Goal: Task Accomplishment & Management: Manage account settings

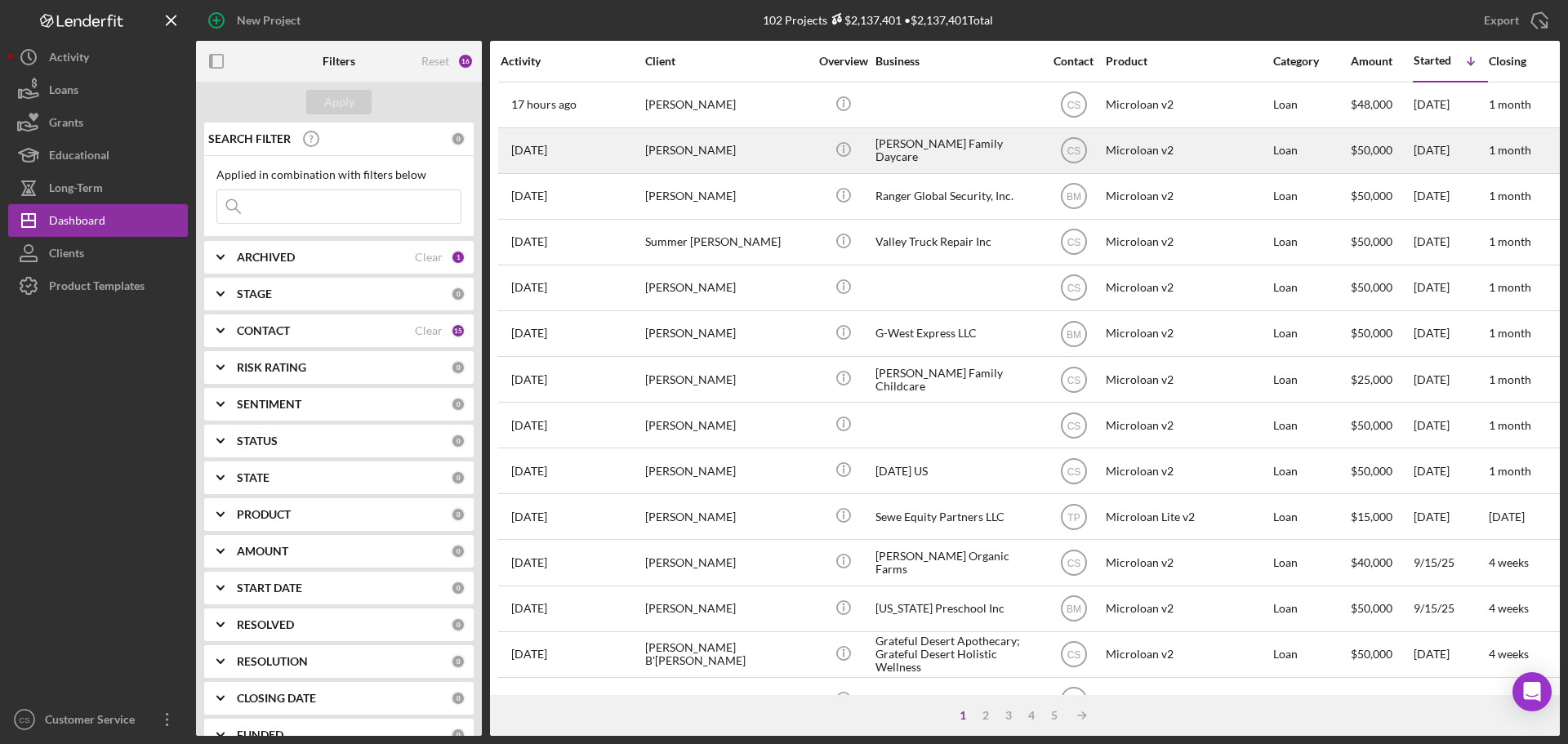
click at [772, 153] on div "[PERSON_NAME]" at bounding box center [727, 151] width 163 height 44
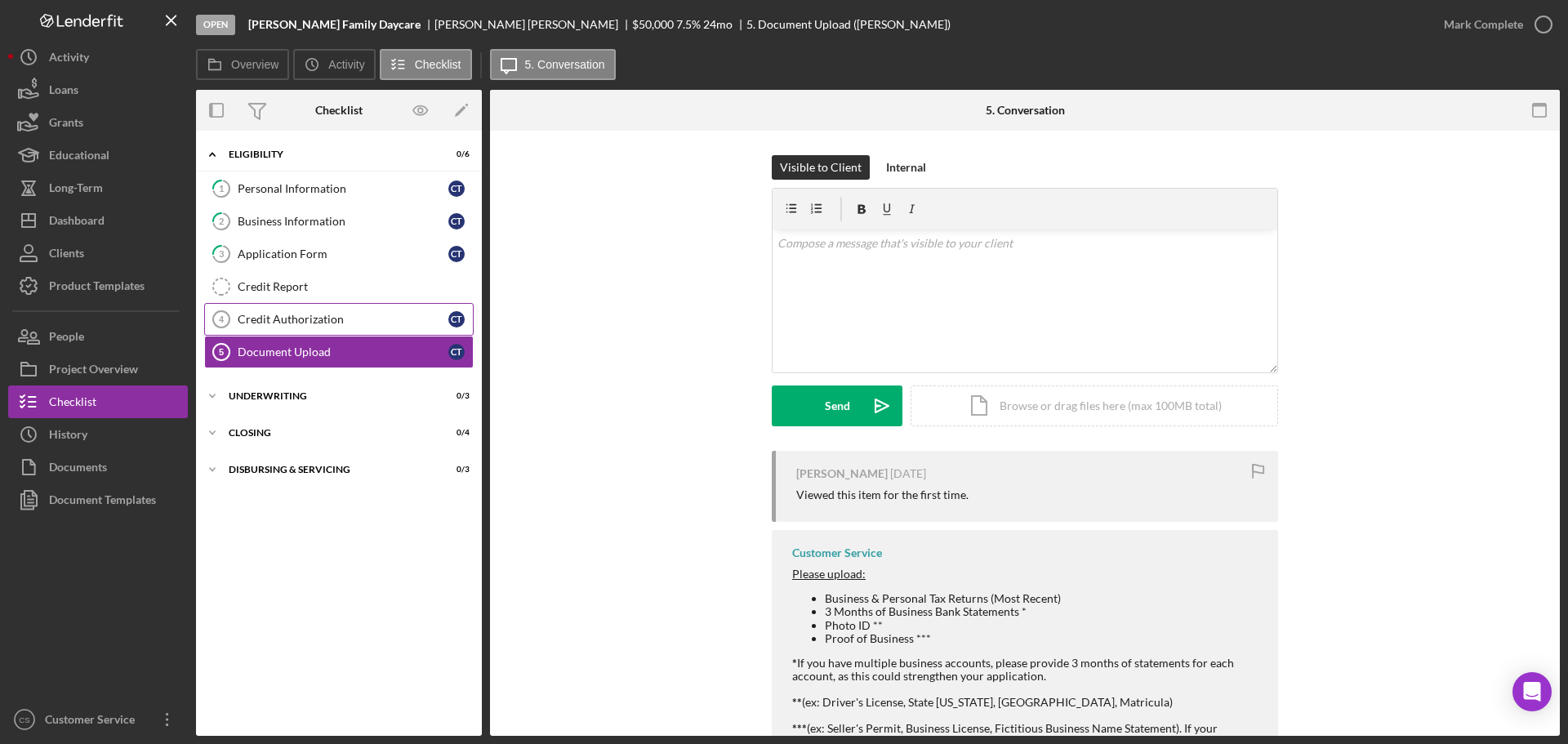
click at [336, 313] on div "Credit Authorization" at bounding box center [343, 319] width 211 height 13
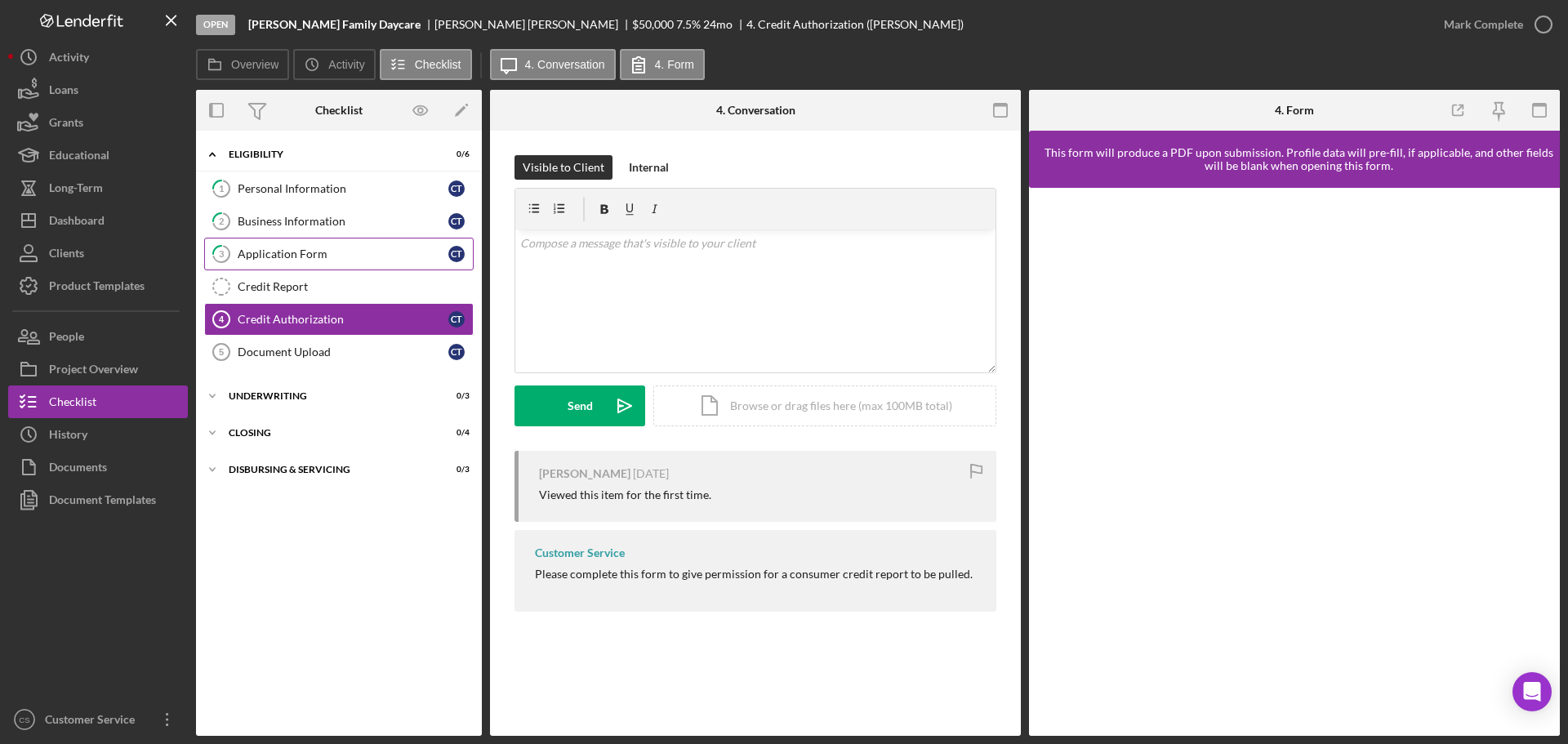
click at [355, 255] on div "Application Form" at bounding box center [343, 255] width 211 height 13
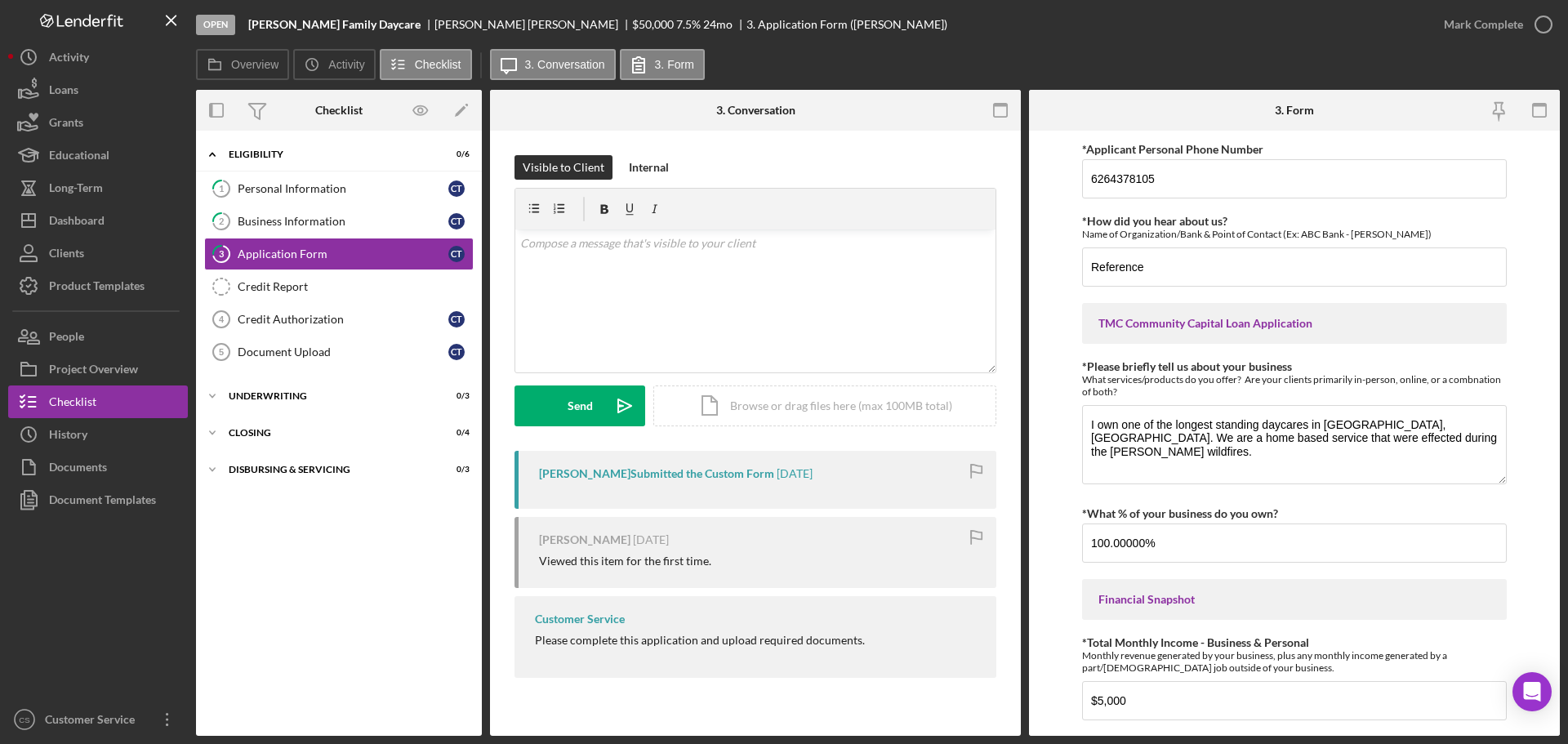
drag, startPoint x: 1060, startPoint y: 504, endPoint x: 1023, endPoint y: 443, distance: 71.3
click at [1060, 504] on form "*Applicant Personal Phone Number [PHONE_NUMBER] *How did you hear about us? Nam…" at bounding box center [1295, 434] width 531 height 605
drag, startPoint x: 1260, startPoint y: 169, endPoint x: 1001, endPoint y: 174, distance: 259.0
click at [1001, 174] on div "Overview Internal Workflow Stage Open Icon/Dropdown Arrow Archive (can unarchiv…" at bounding box center [877, 413] width 1364 height 646
click at [105, 219] on button "Icon/Dashboard Dashboard" at bounding box center [98, 220] width 180 height 33
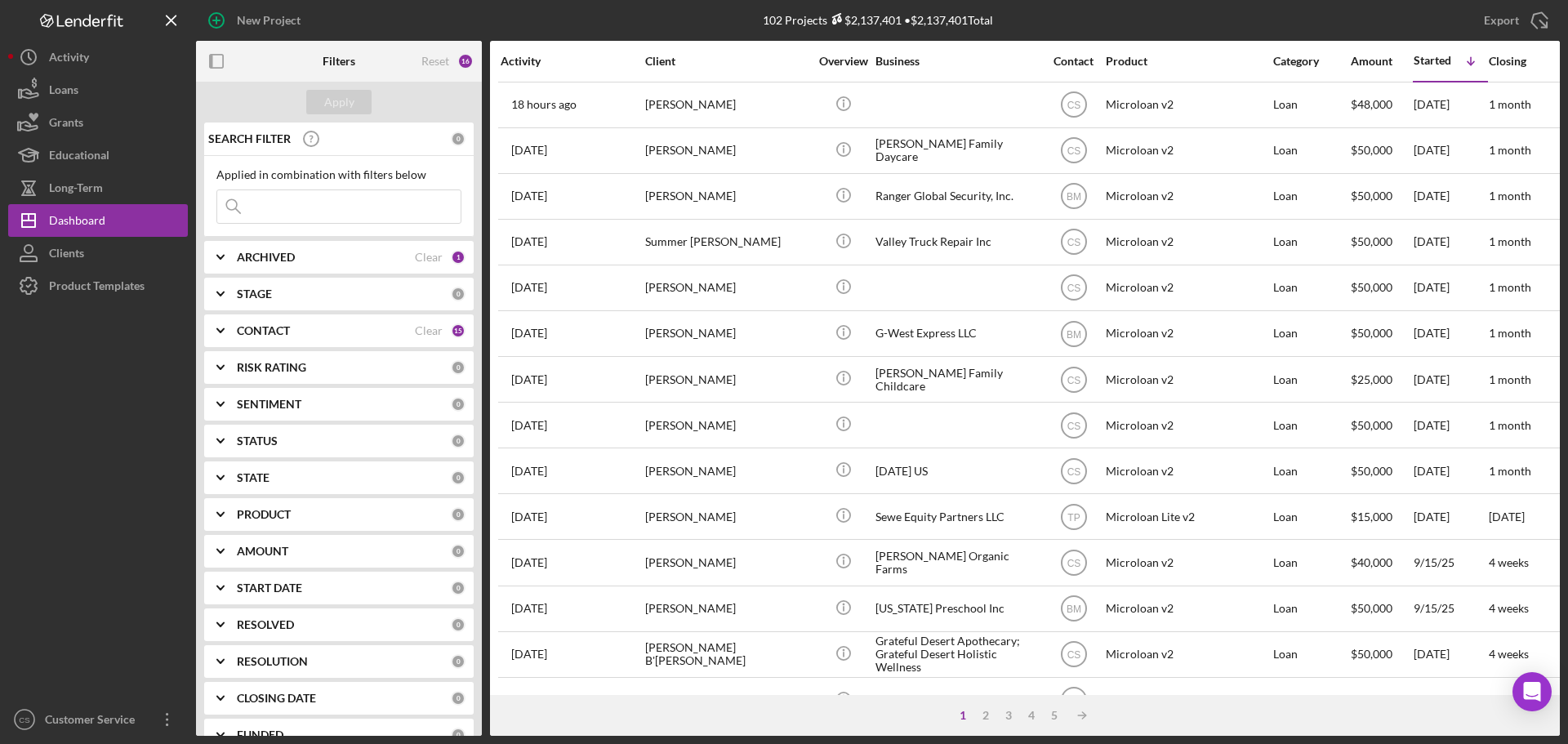
click at [1063, 24] on div "102 Projects $2,137,401 • $2,137,401 Total" at bounding box center [878, 20] width 455 height 41
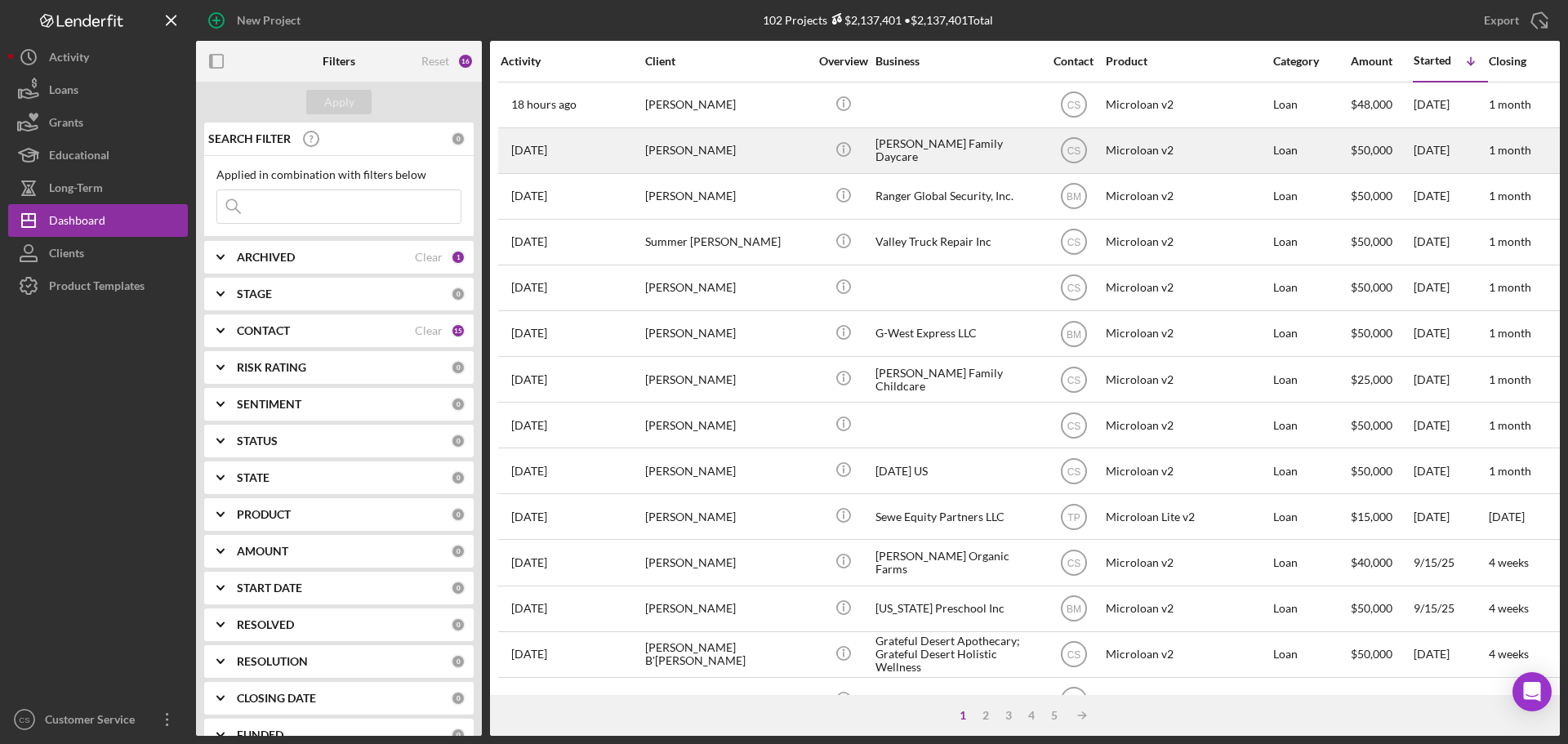
click at [788, 153] on div "[PERSON_NAME]" at bounding box center [727, 151] width 163 height 44
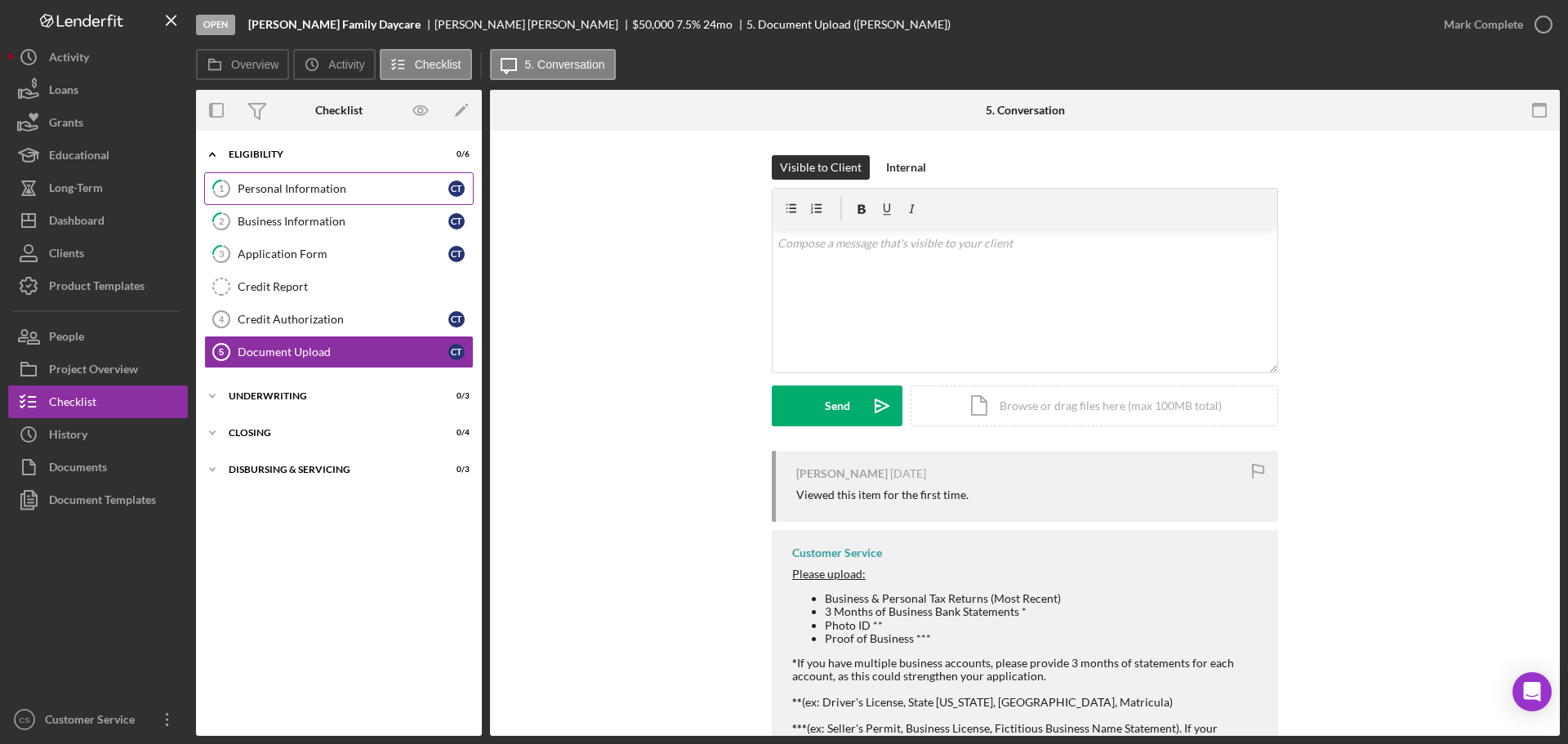
click at [357, 203] on link "1 Personal Information C T" at bounding box center [339, 188] width 270 height 33
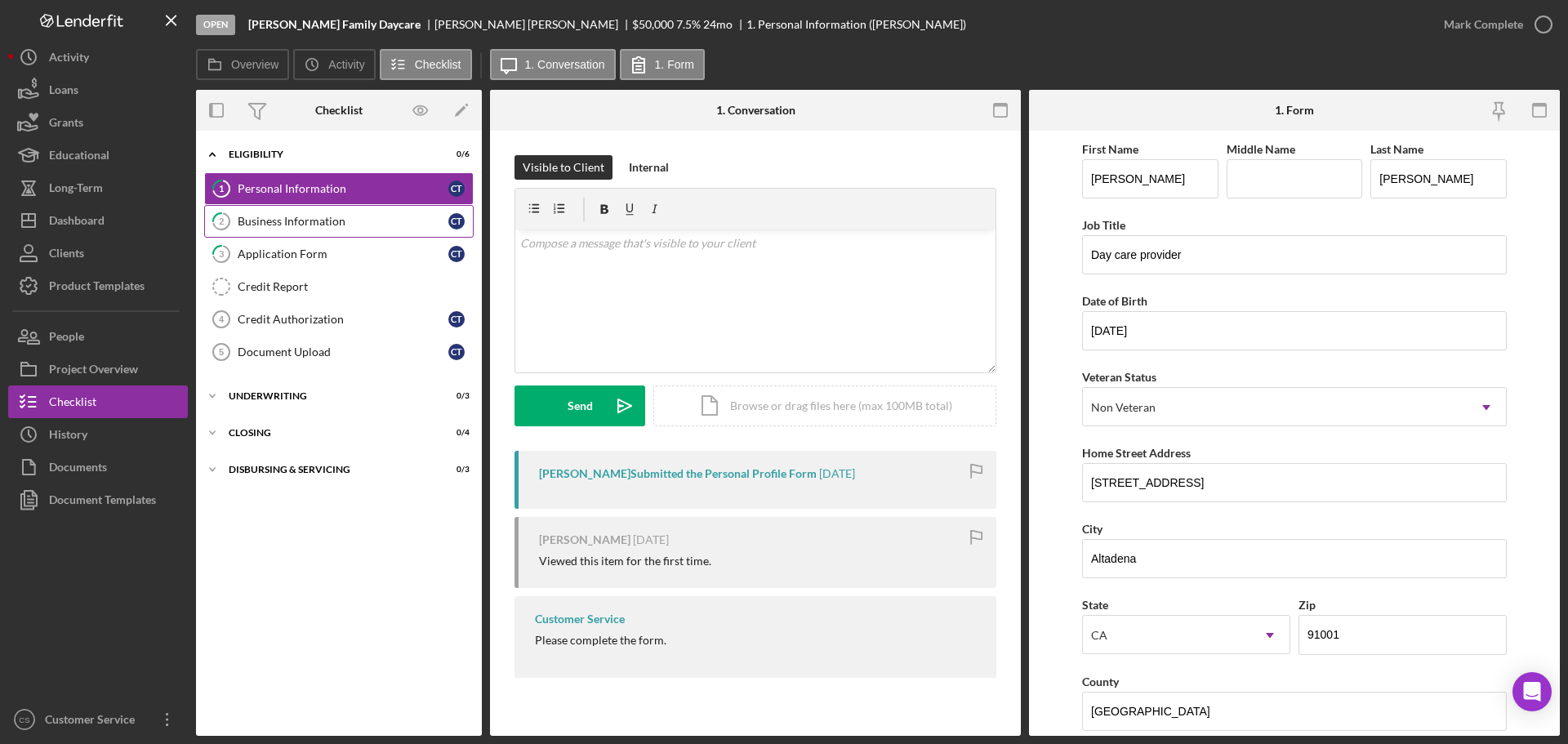
click at [357, 219] on div "Business Information" at bounding box center [343, 222] width 211 height 13
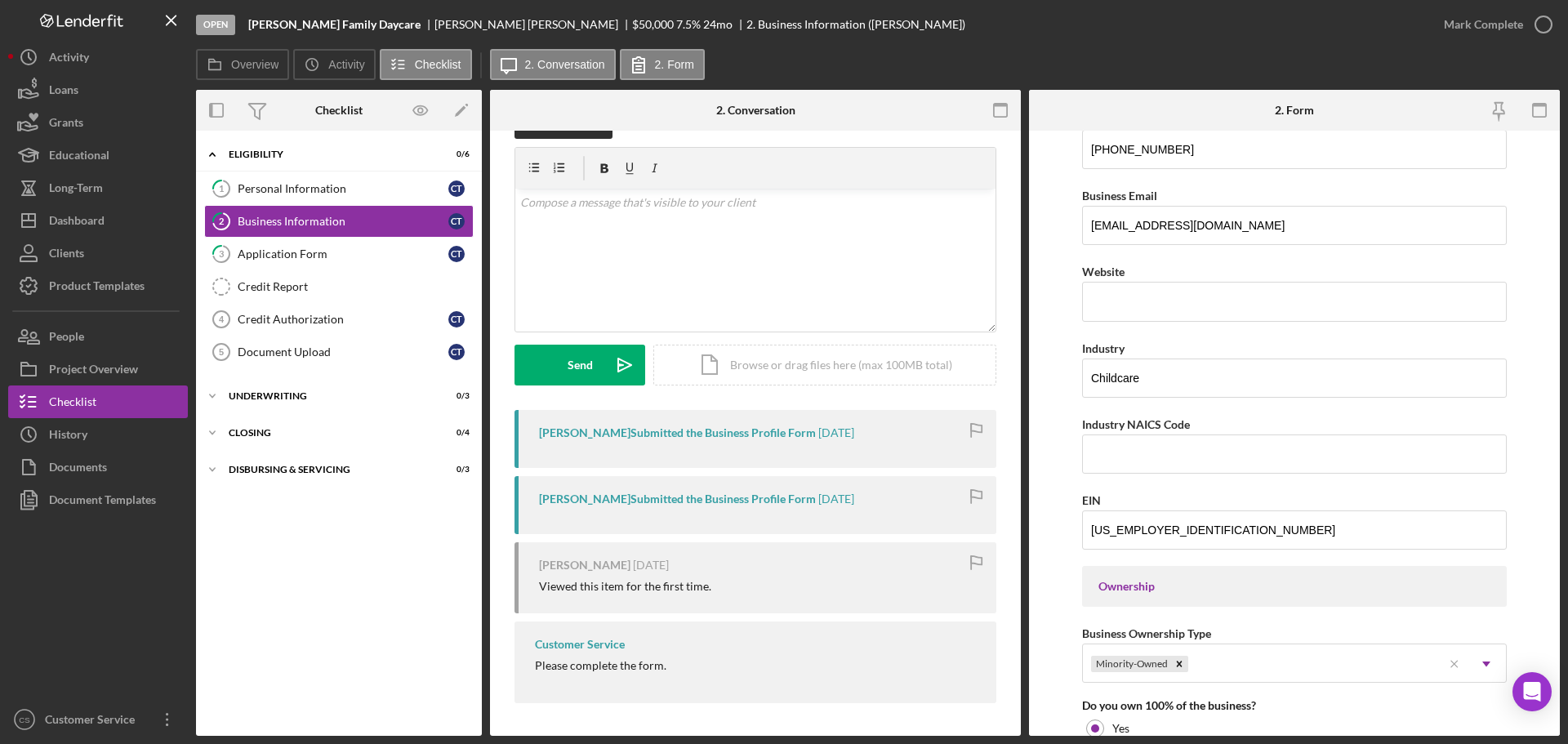
scroll to position [572, 0]
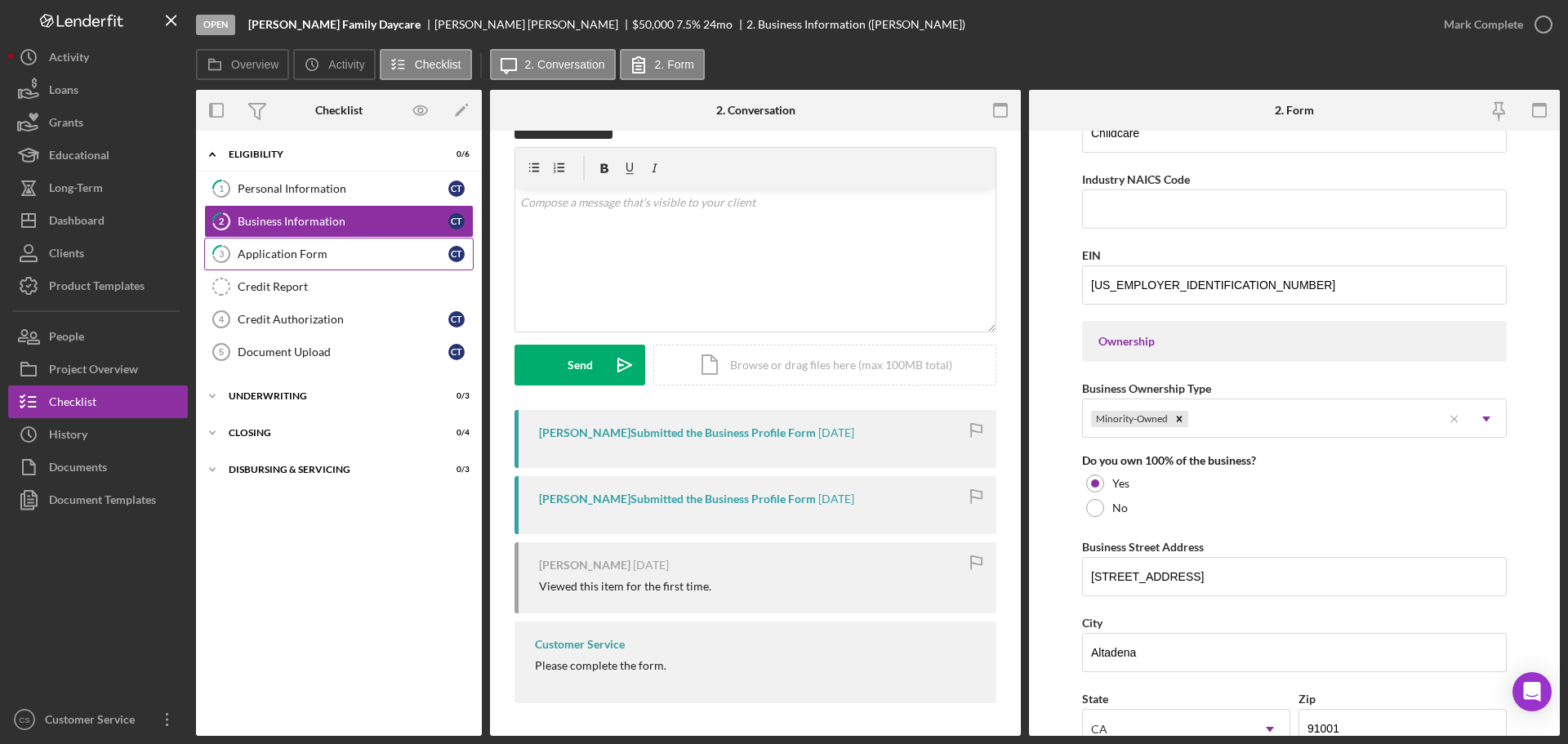
click at [318, 255] on div "Application Form" at bounding box center [343, 255] width 211 height 13
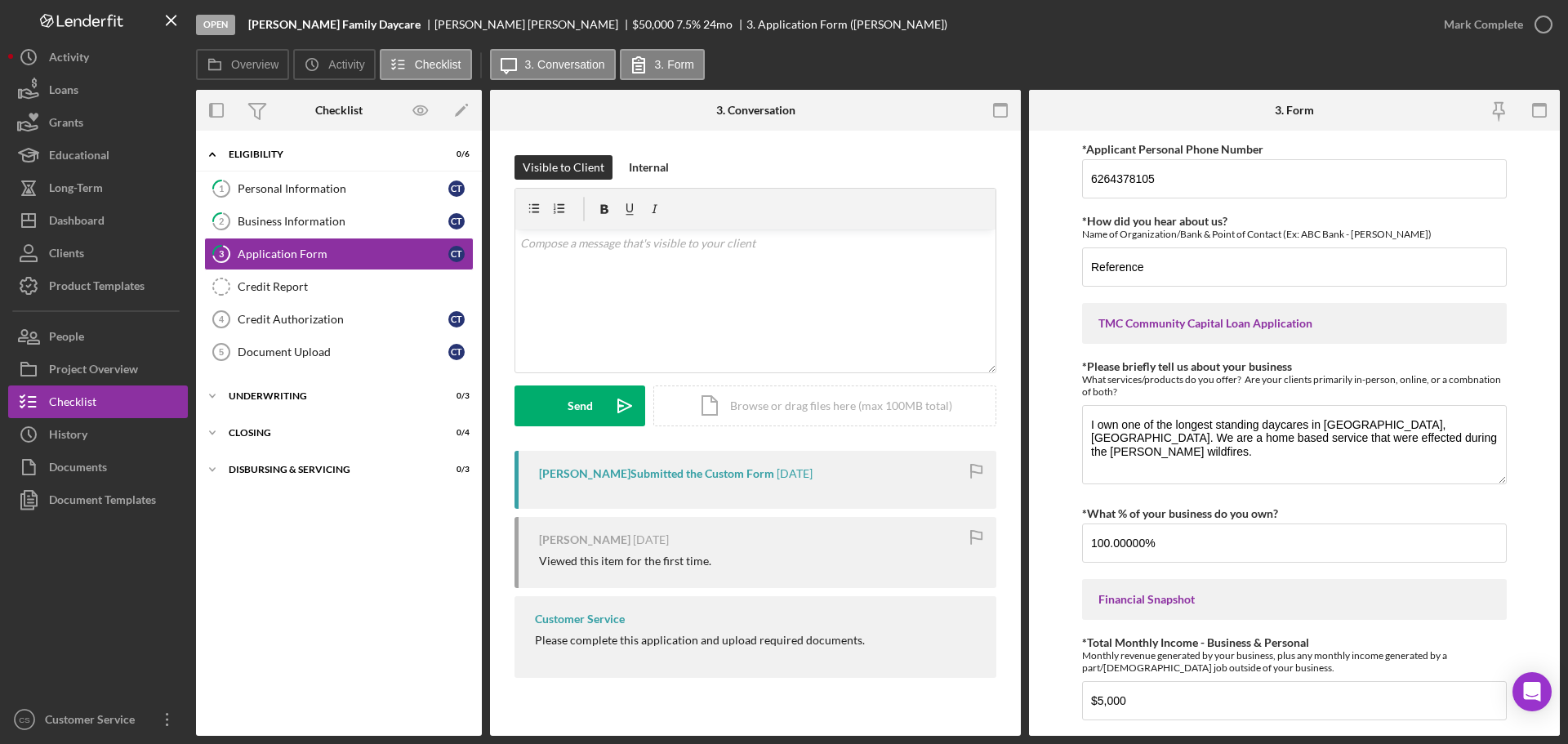
scroll to position [82, 0]
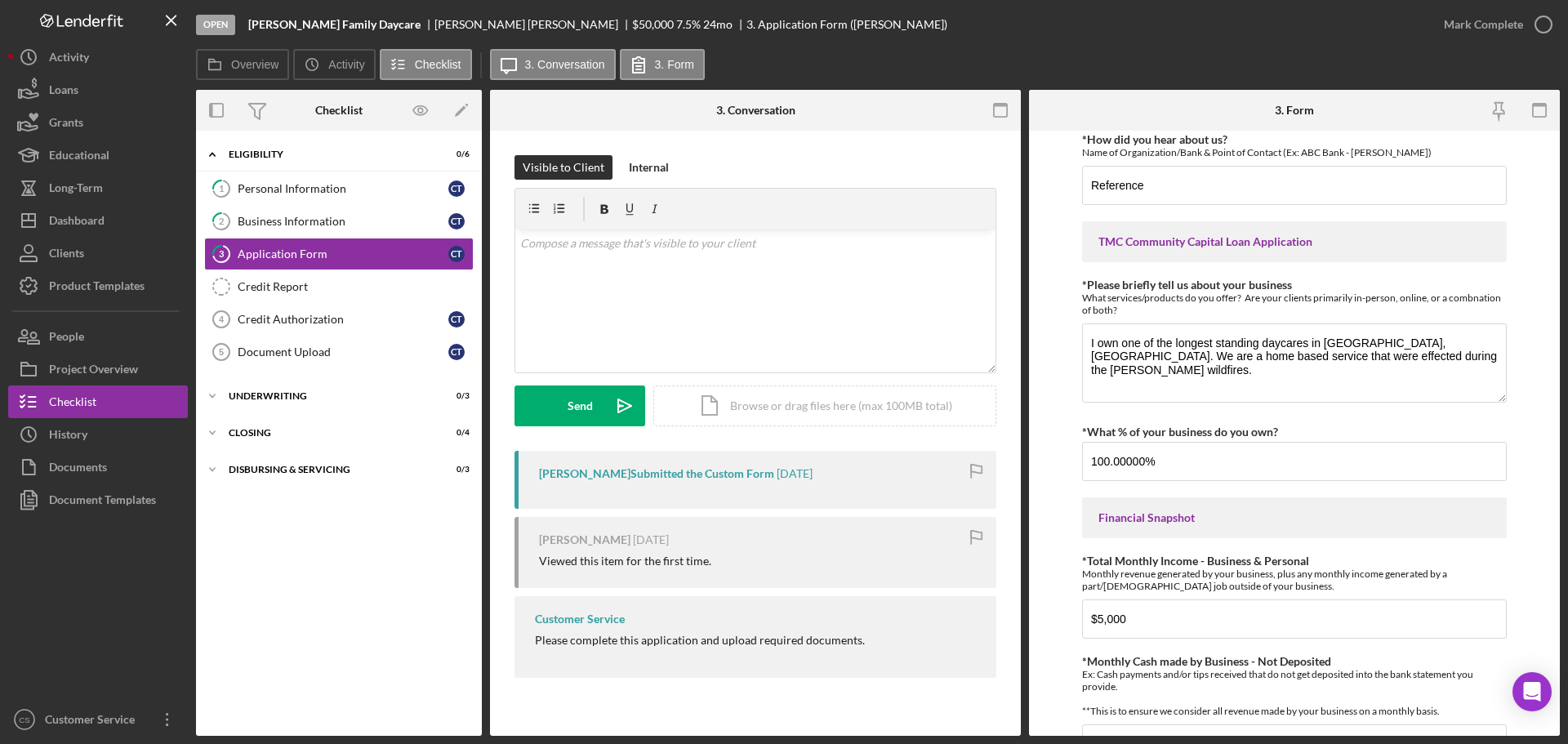
click at [345, 637] on div "Icon/Expander Eligibility 0 / 6 1 Personal Information C T 2 Business Informati…" at bounding box center [339, 433] width 286 height 589
click at [1050, 551] on form "*Applicant Personal Phone Number [PHONE_NUMBER] *How did you hear about us? Nam…" at bounding box center [1295, 434] width 531 height 605
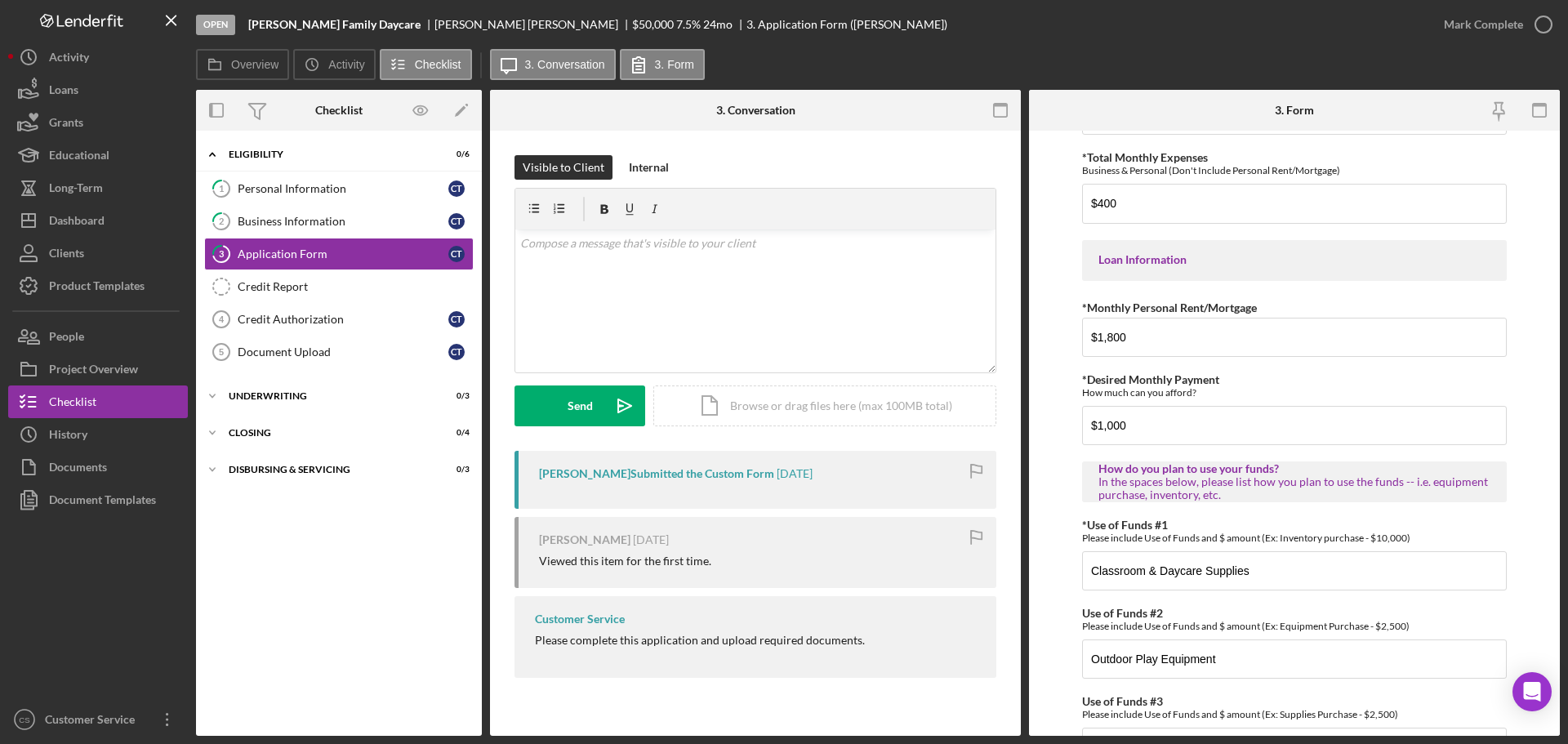
scroll to position [814, 0]
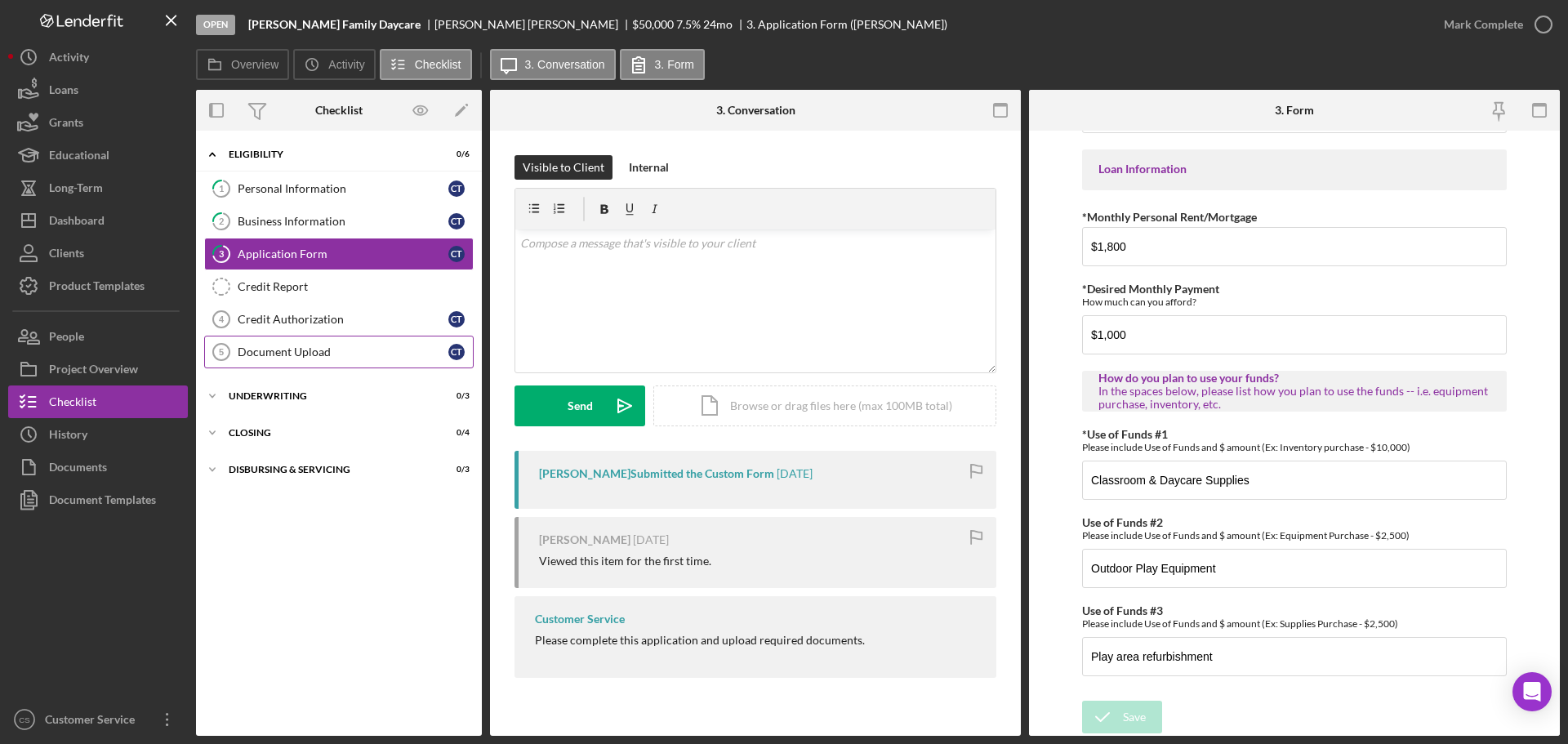
click at [323, 364] on link "Document Upload 5 Document Upload C T" at bounding box center [339, 351] width 270 height 33
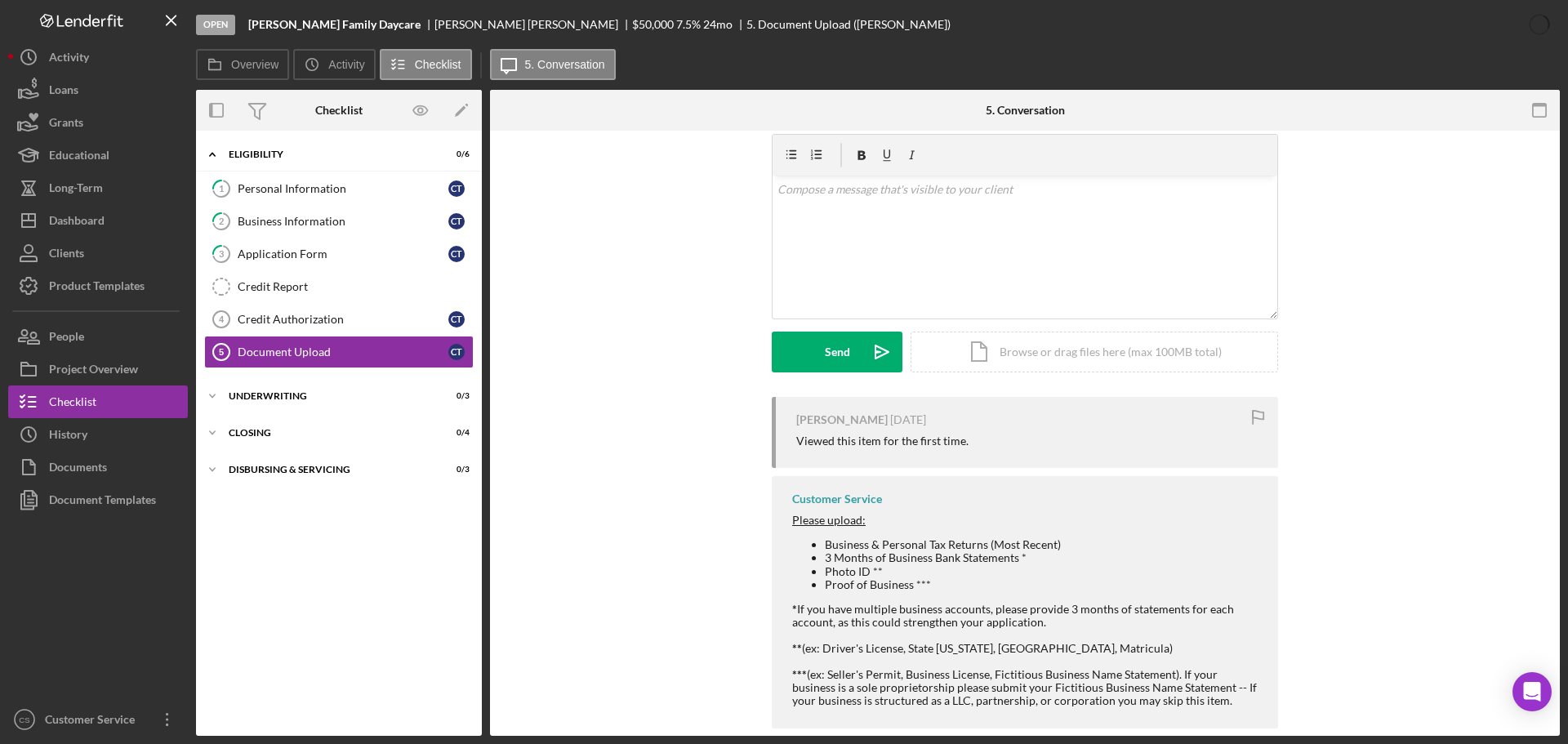
scroll to position [79, 0]
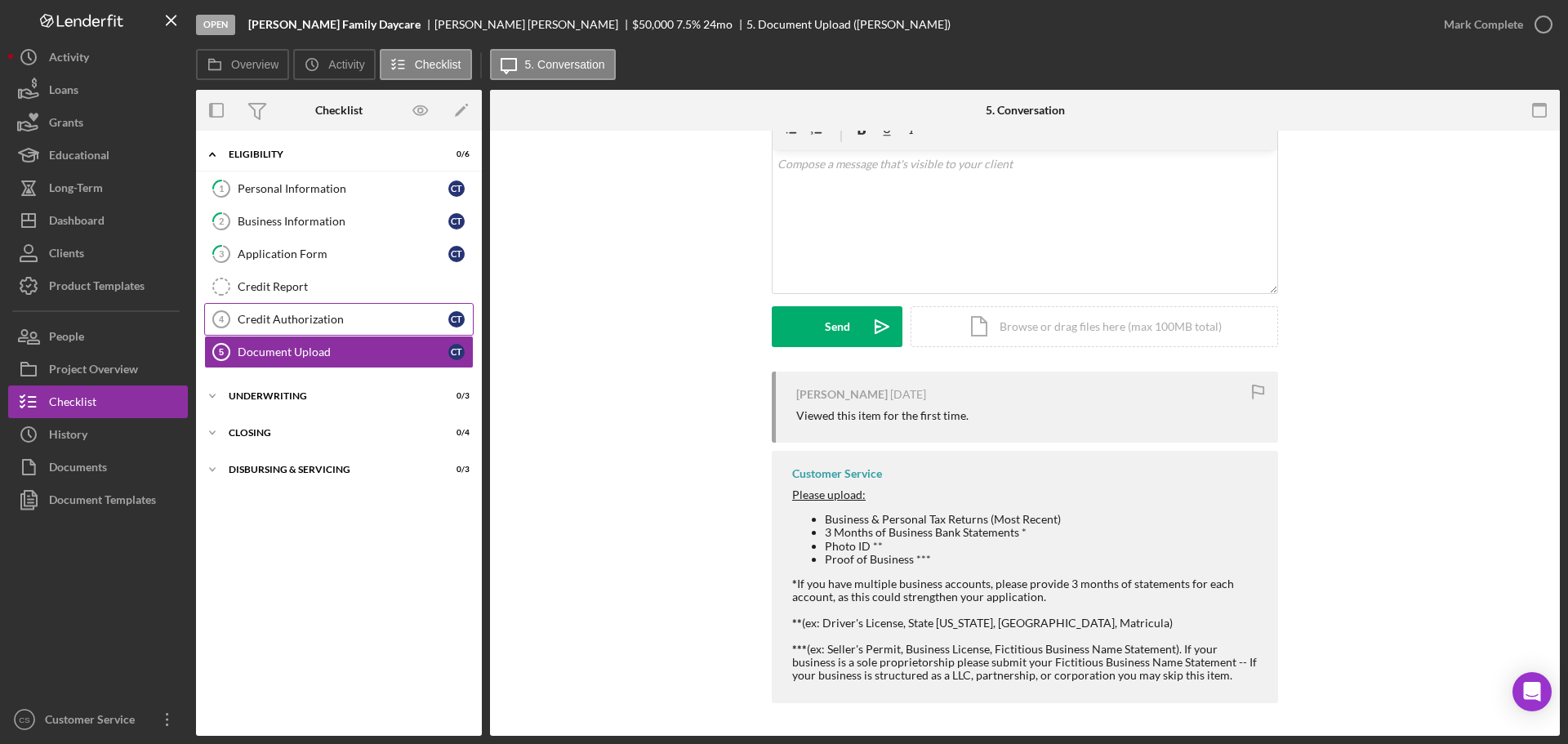
click at [324, 325] on div "Credit Authorization" at bounding box center [343, 319] width 211 height 13
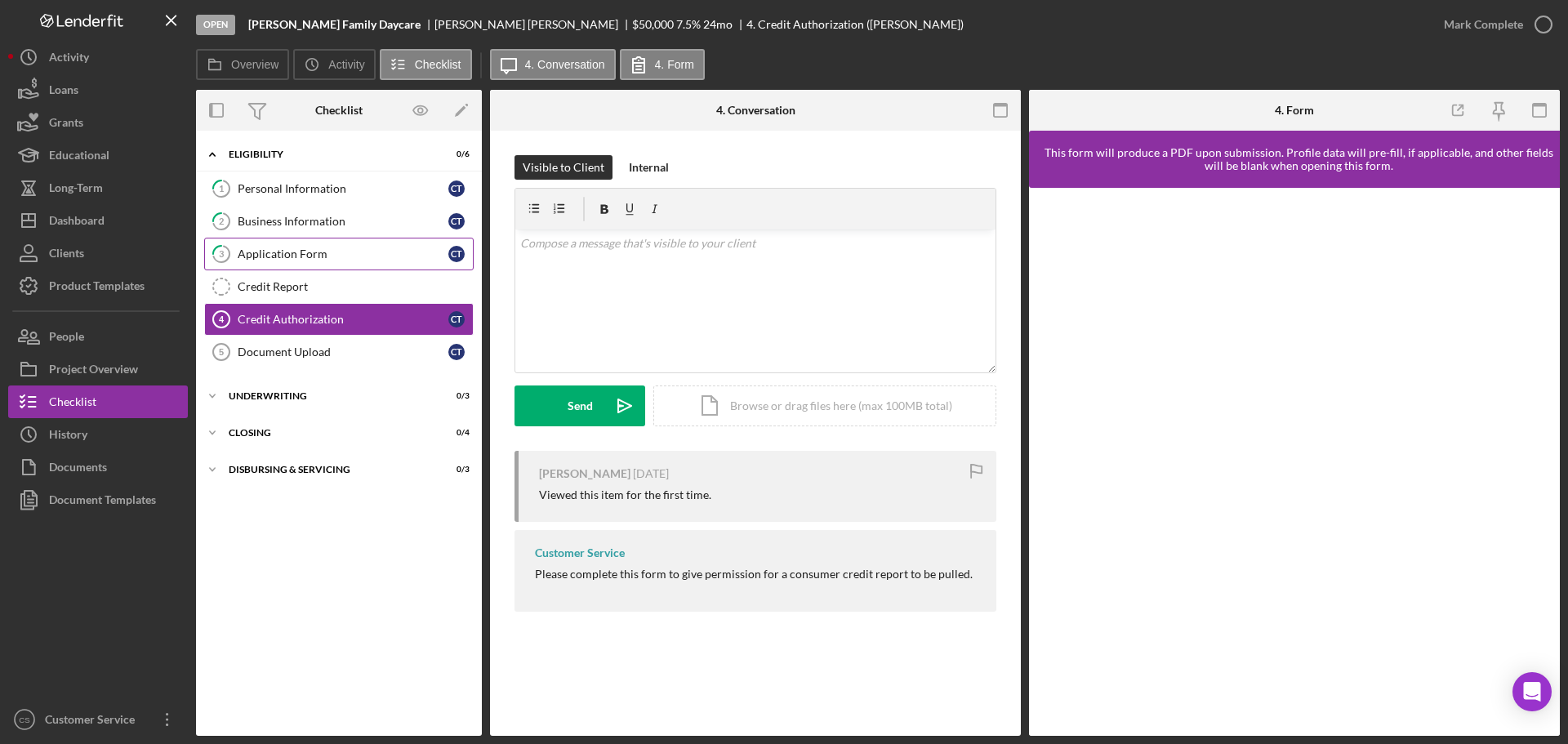
click at [329, 258] on div "Application Form" at bounding box center [343, 255] width 211 height 13
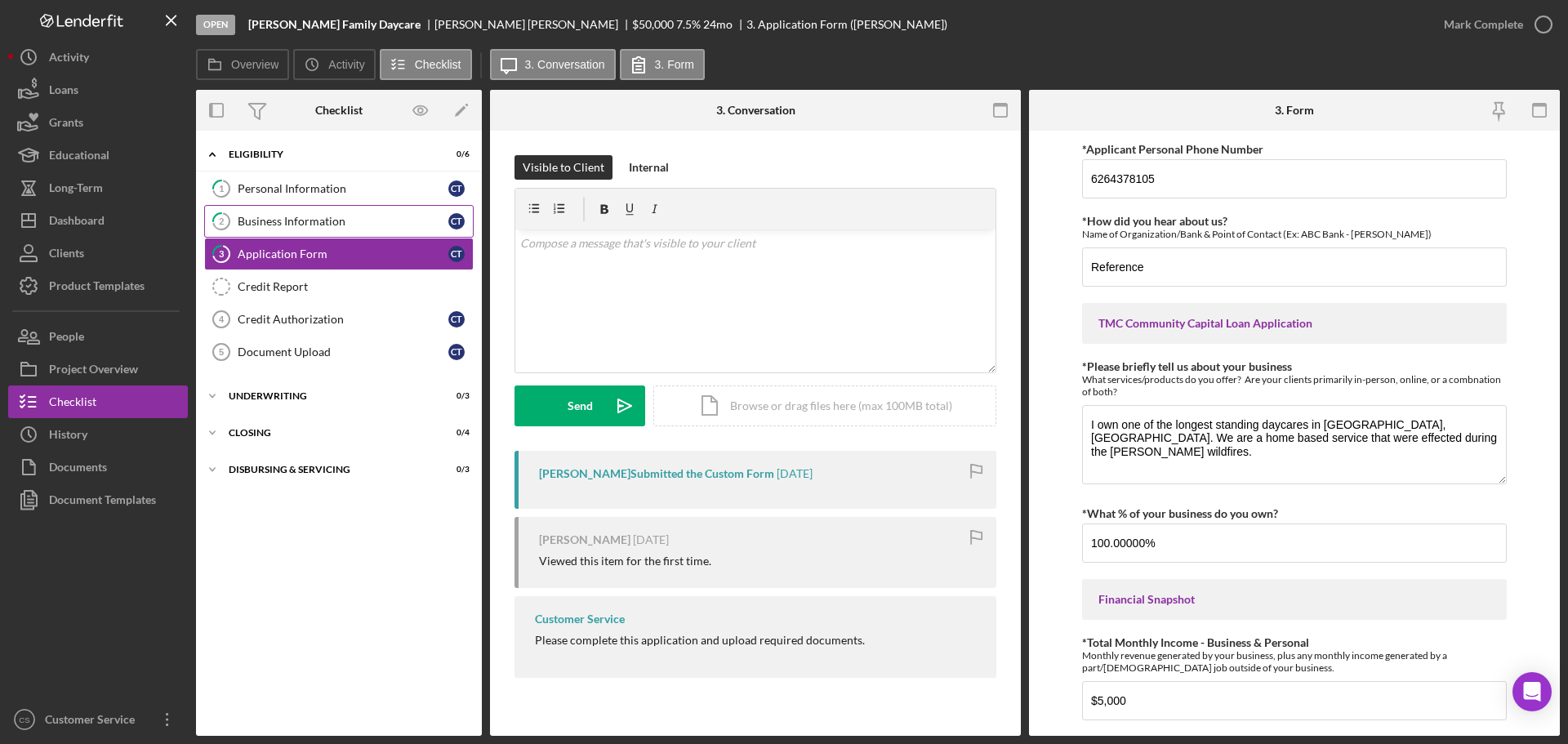
click at [369, 224] on div "Business Information" at bounding box center [343, 222] width 211 height 13
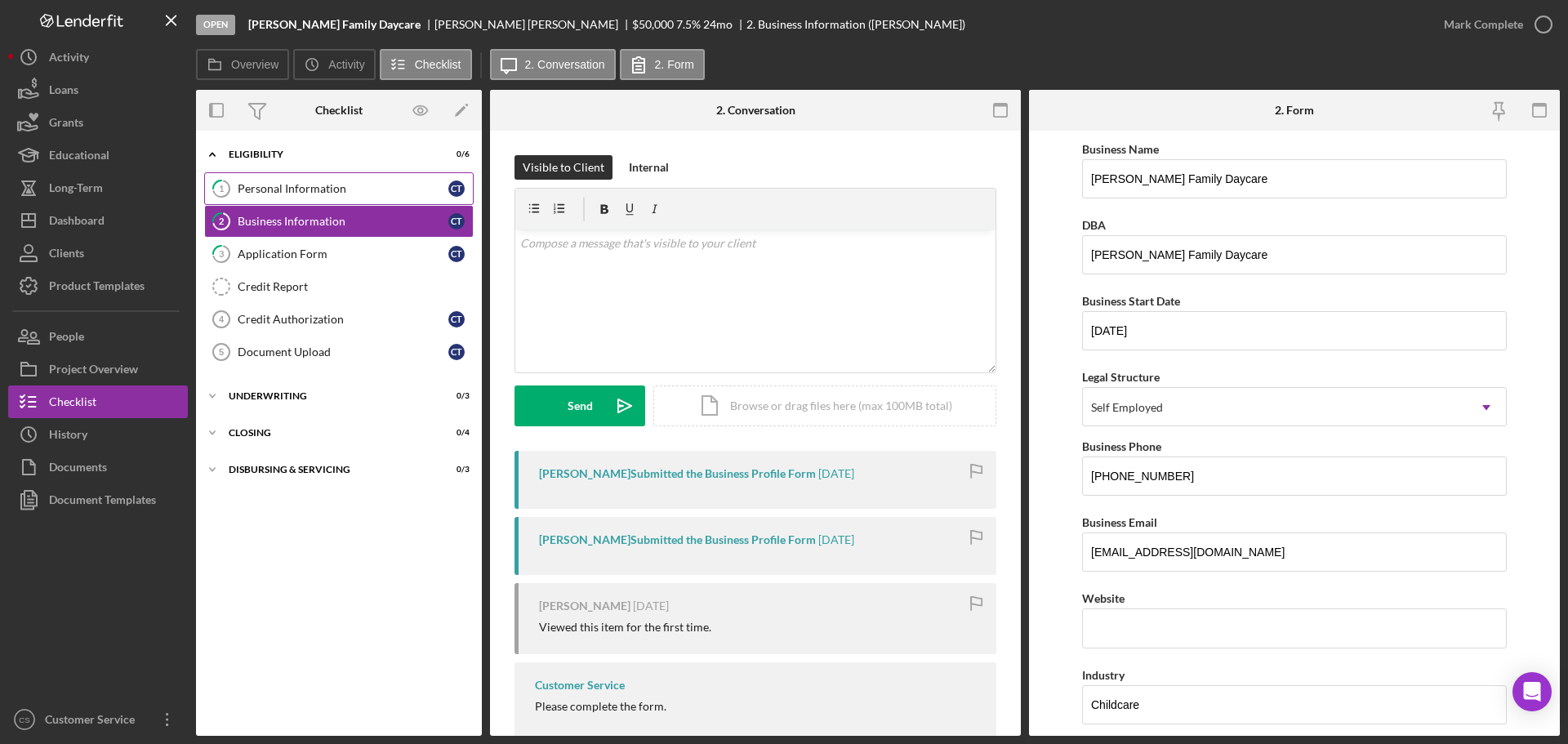
click at [367, 190] on div "Personal Information" at bounding box center [343, 189] width 211 height 13
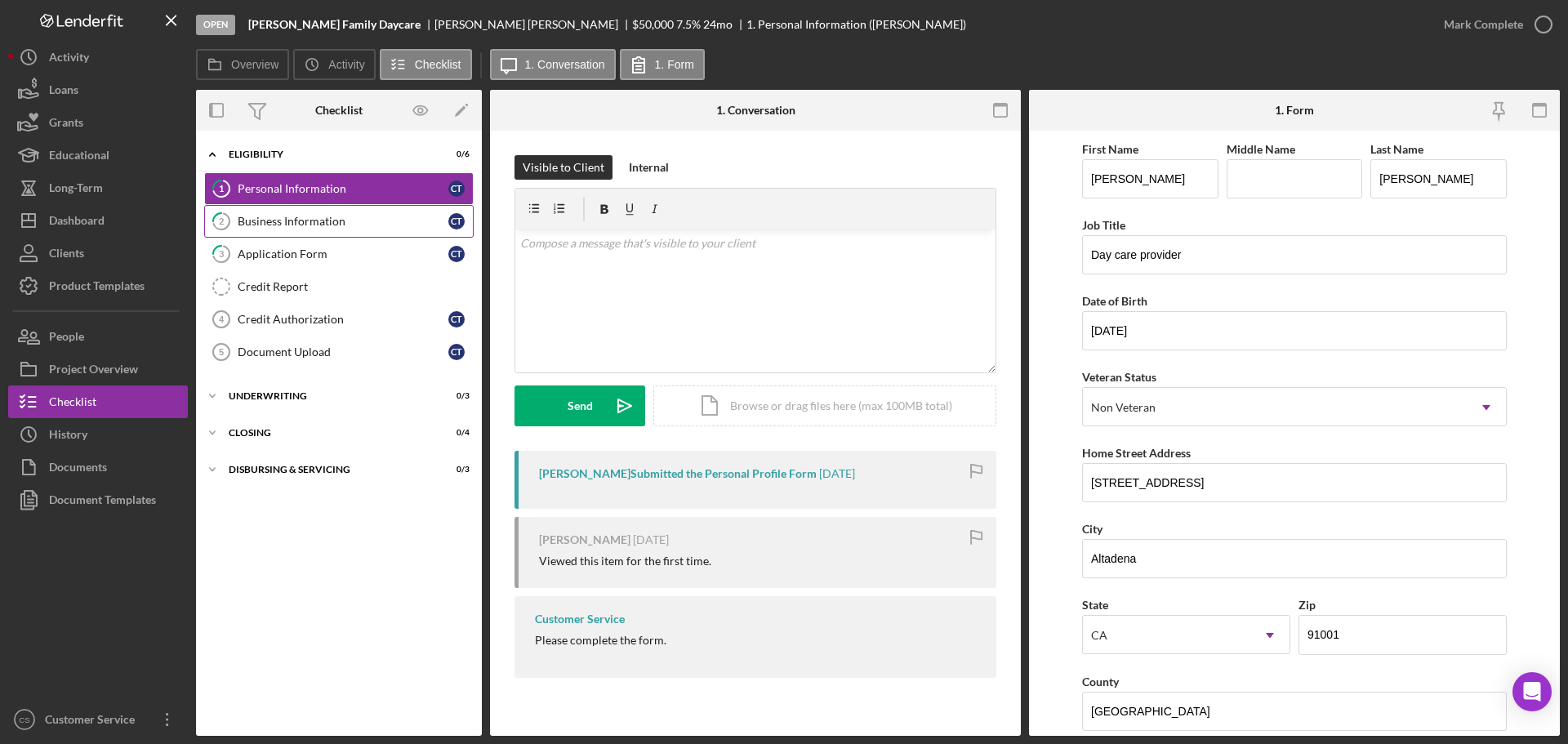
click at [378, 237] on div "1 Personal Information C T 2 Business Information C T 3 Application Form C T Cr…" at bounding box center [339, 274] width 286 height 204
click at [336, 213] on link "2 Business Information C T" at bounding box center [339, 221] width 270 height 33
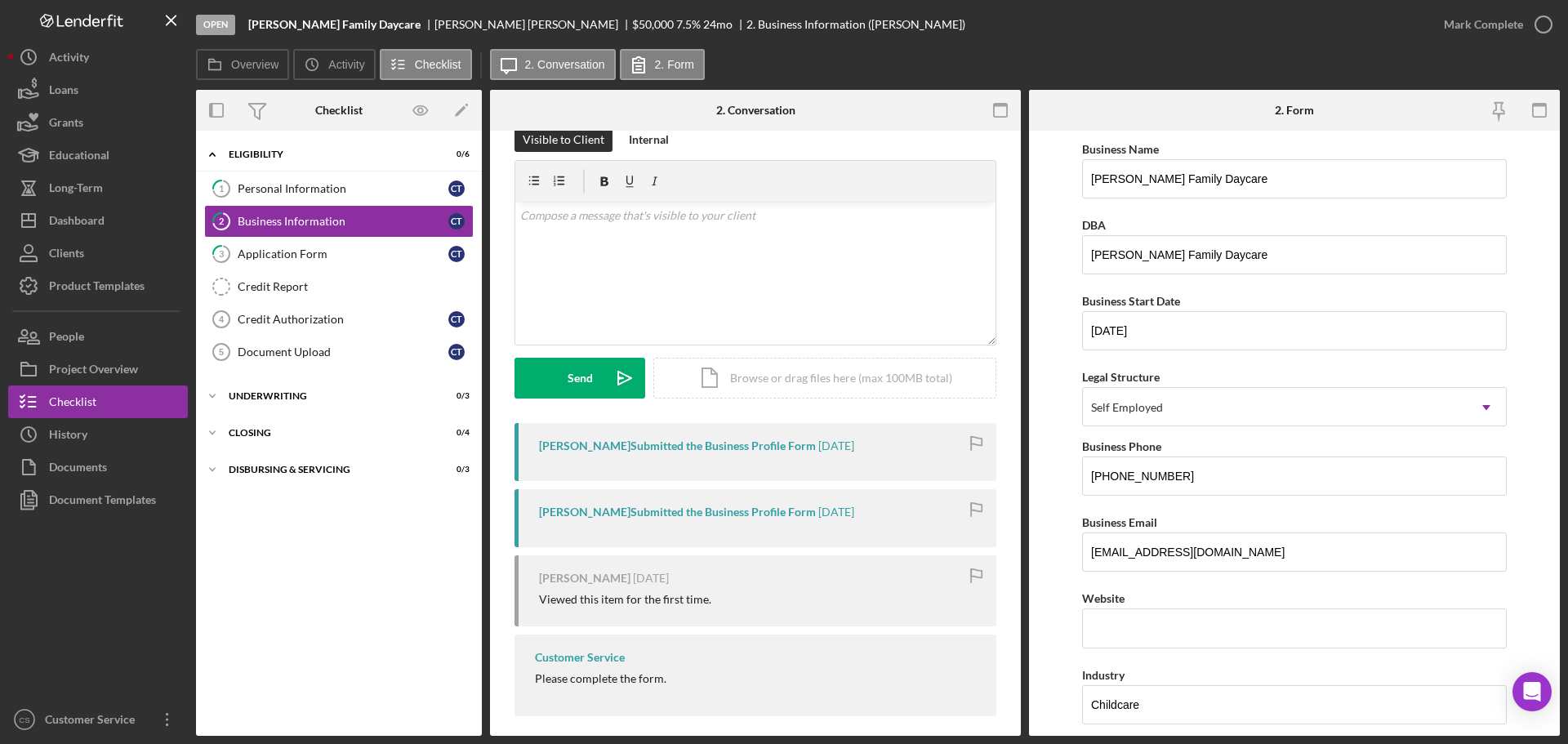
scroll to position [41, 0]
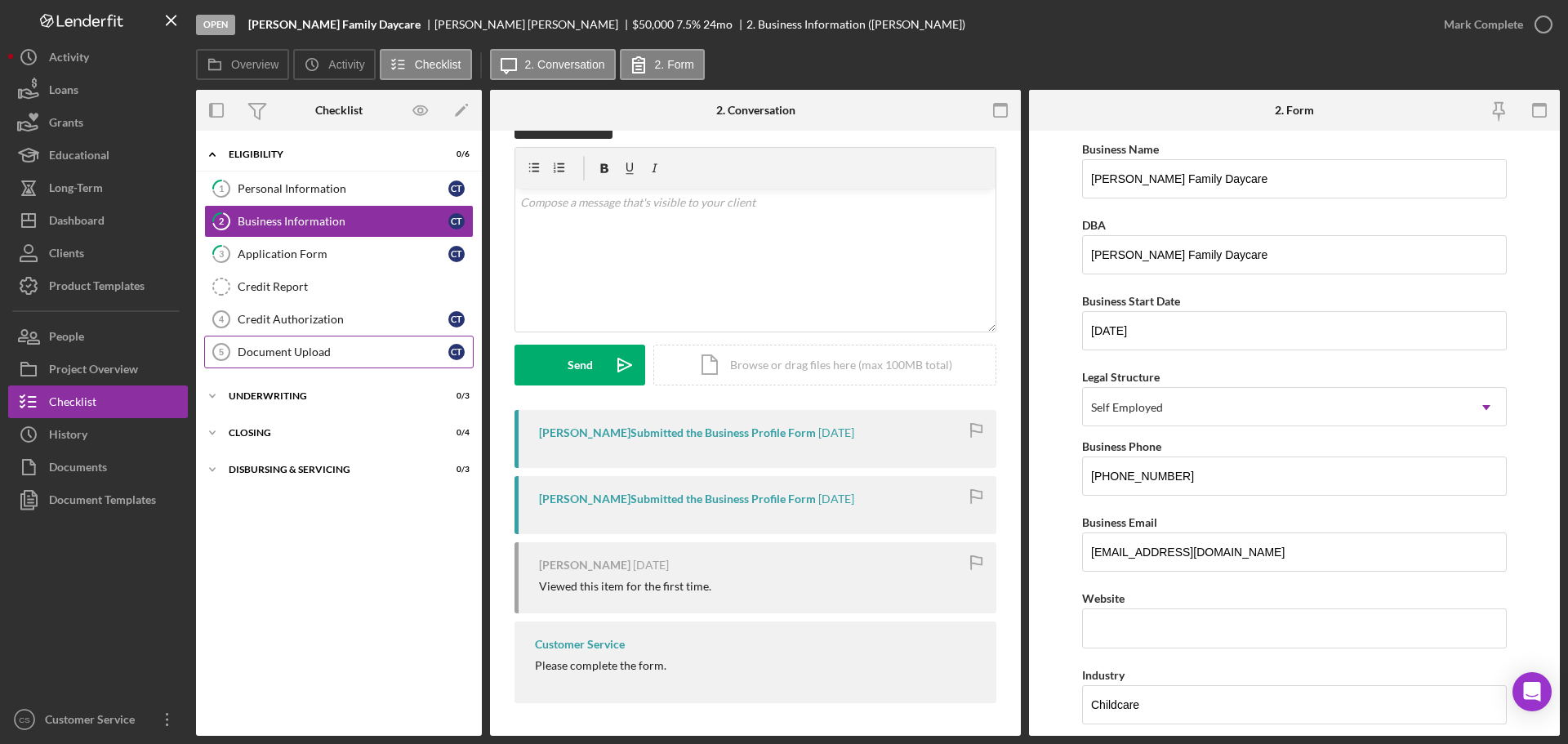
click at [347, 355] on div "Document Upload" at bounding box center [343, 352] width 211 height 13
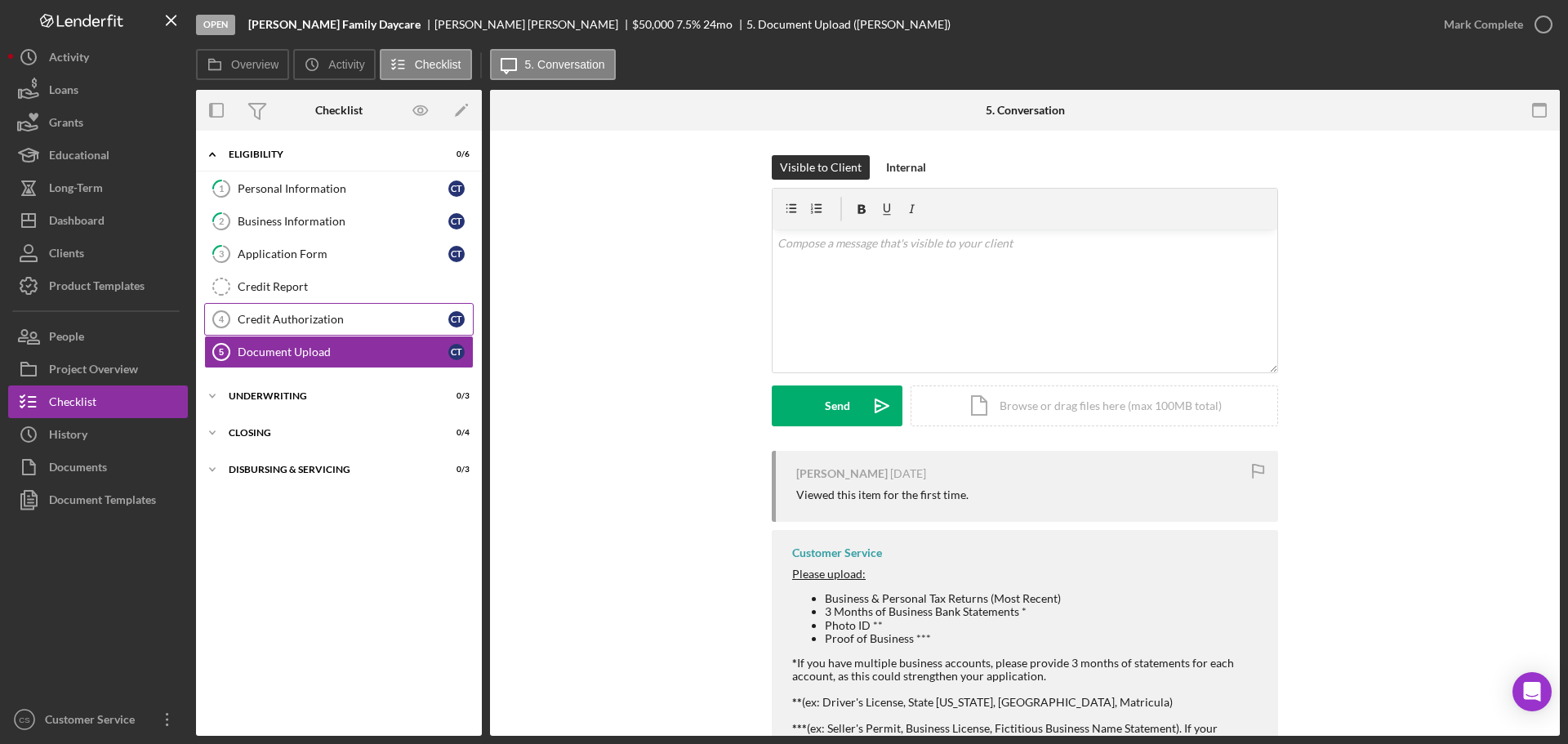
click at [364, 318] on div "Credit Authorization" at bounding box center [343, 319] width 211 height 13
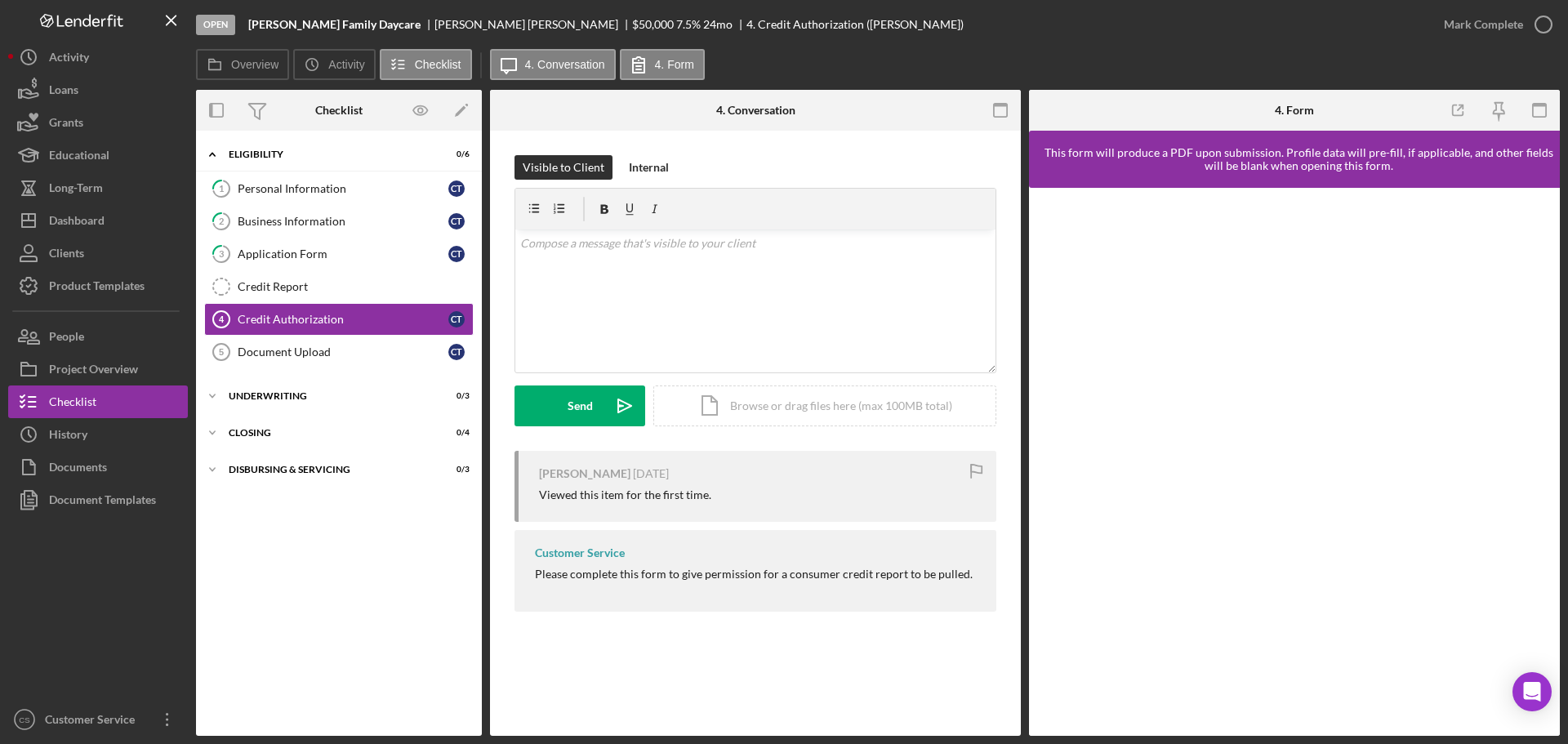
click at [772, 673] on div "Credit Authorization 4 Credit Authorization Visible to Client Internal v Color …" at bounding box center [755, 434] width 531 height 605
click at [340, 350] on div "Document Upload" at bounding box center [343, 352] width 211 height 13
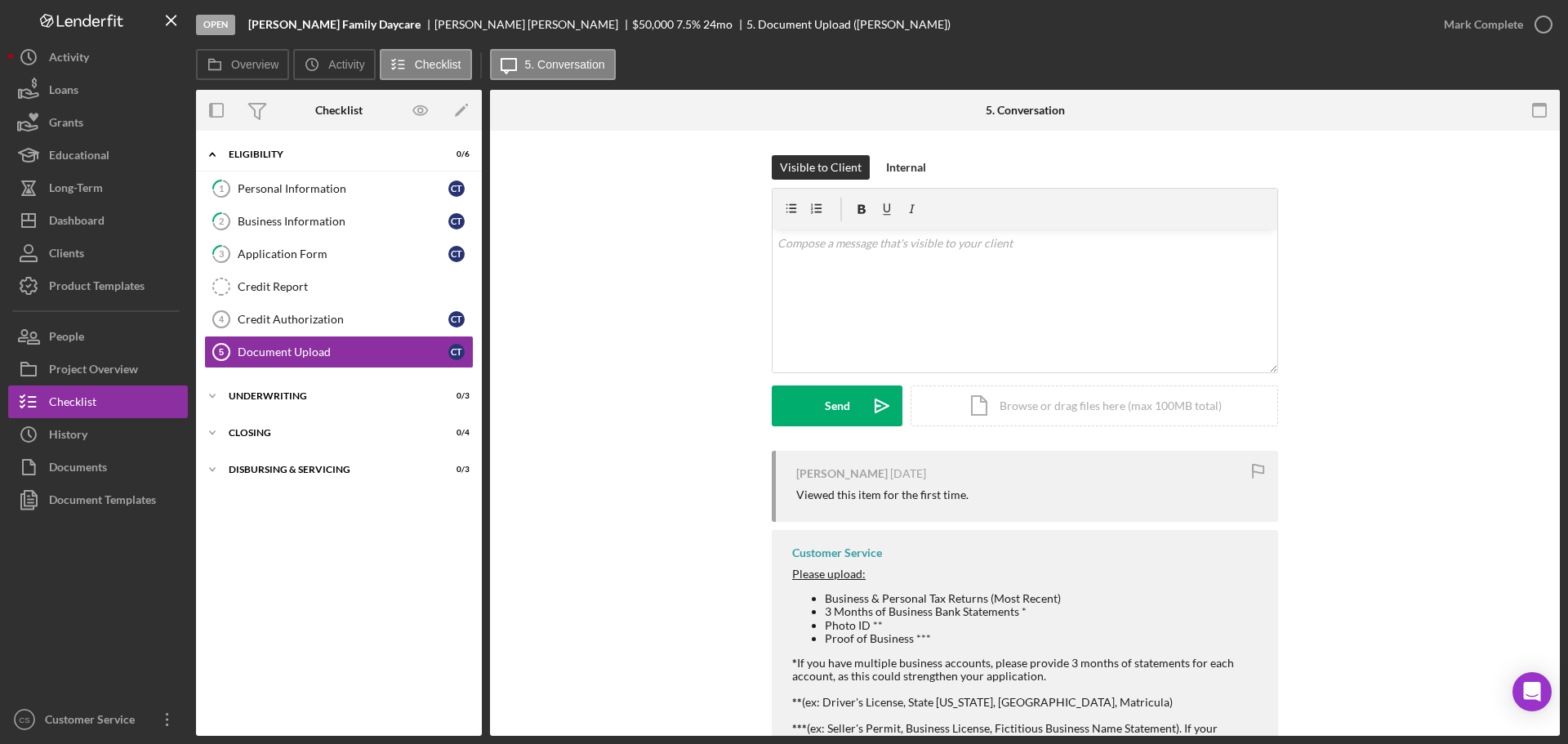
click at [650, 624] on div "[PERSON_NAME] [DATE] Viewed this item for the first time. Customer Service Plea…" at bounding box center [1024, 621] width 1021 height 340
click at [313, 260] on div "Application Form" at bounding box center [343, 255] width 211 height 13
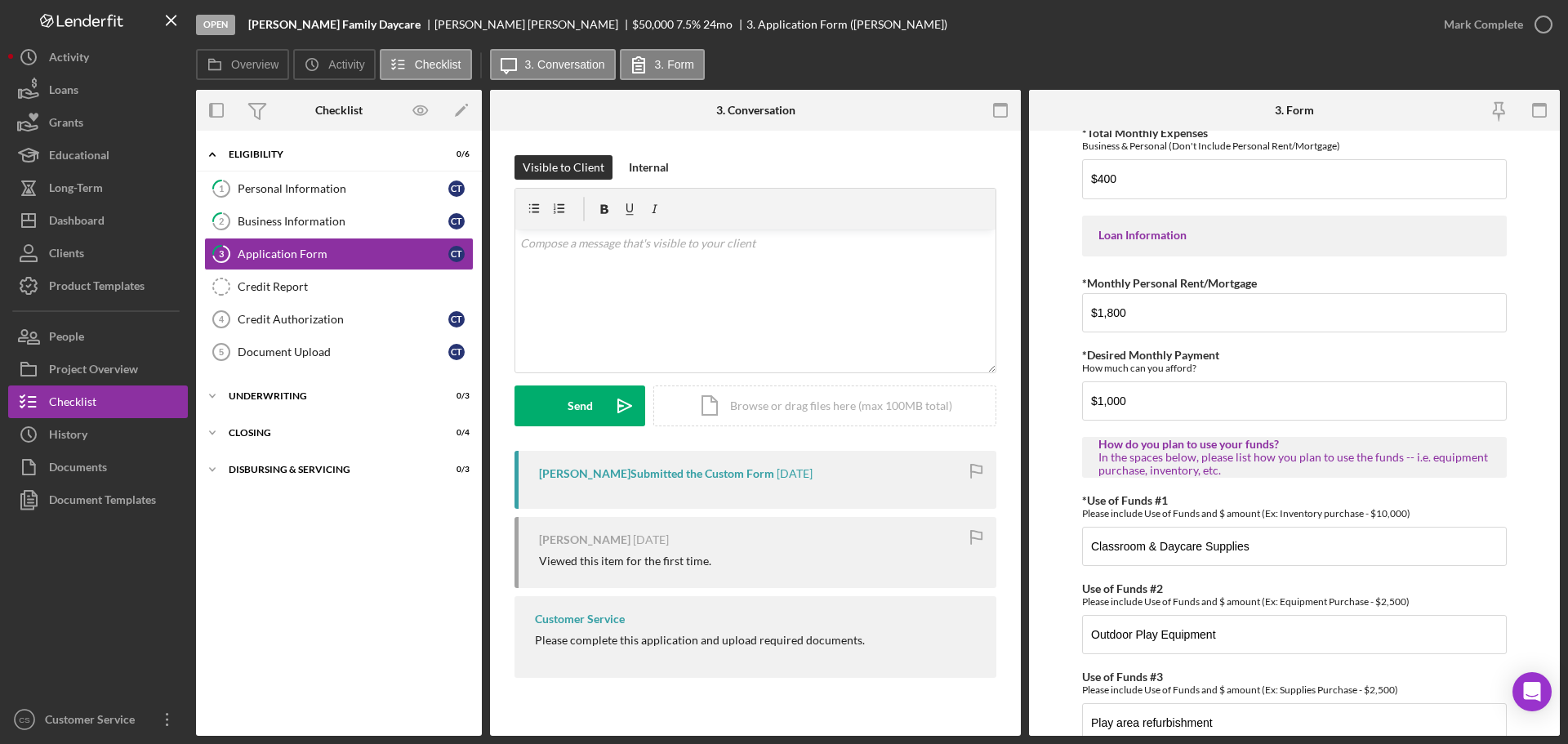
scroll to position [814, 0]
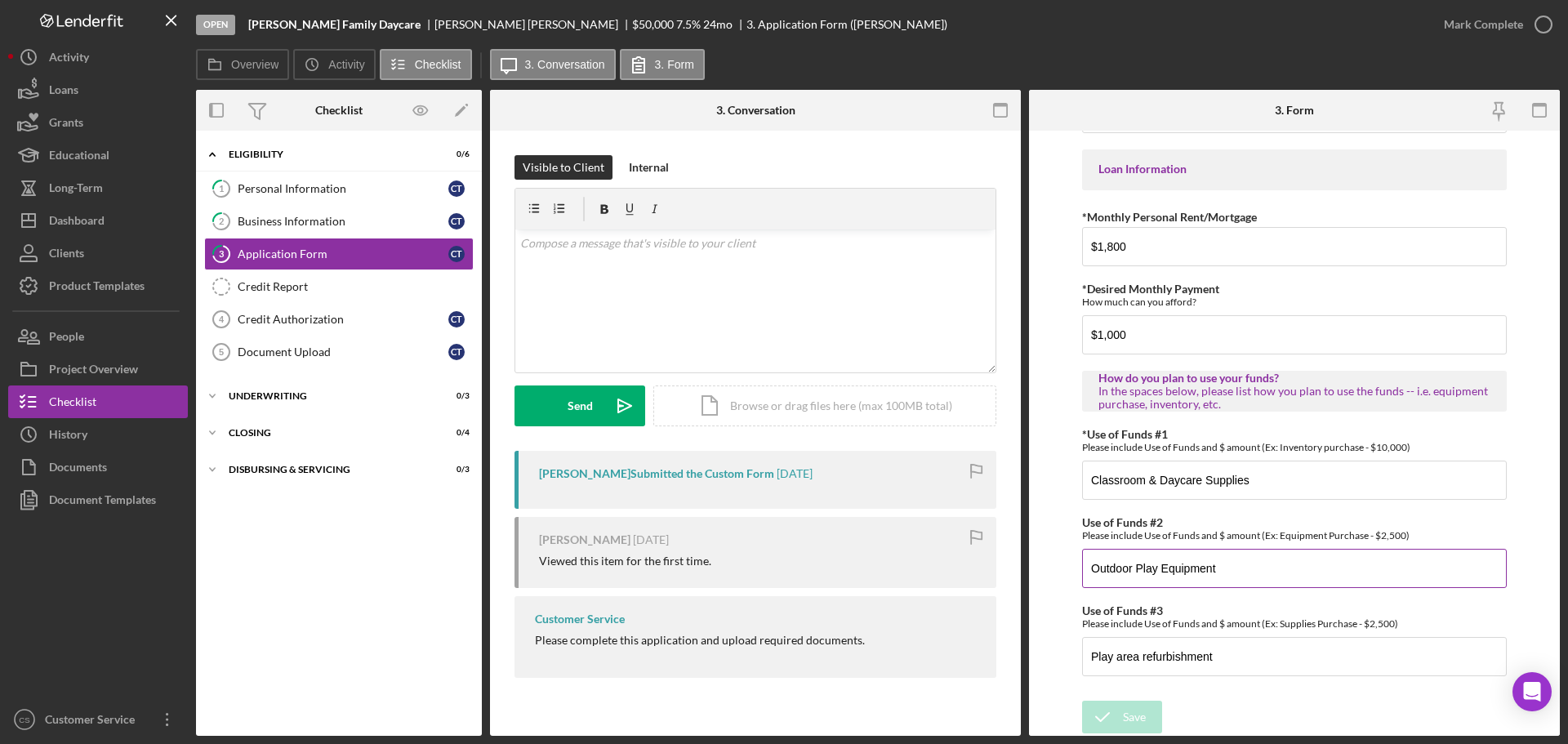
click at [1261, 563] on input "Outdoor Play Equipment" at bounding box center [1294, 568] width 424 height 40
type input "Outdoor Play Equipment. Bikes."
click at [1231, 650] on input "Play area refurbishment" at bounding box center [1294, 657] width 424 height 40
type input "Play area refurbishment. Rubber bark for play area."
click at [1284, 473] on input "Classroom & Daycare Supplies" at bounding box center [1294, 480] width 424 height 40
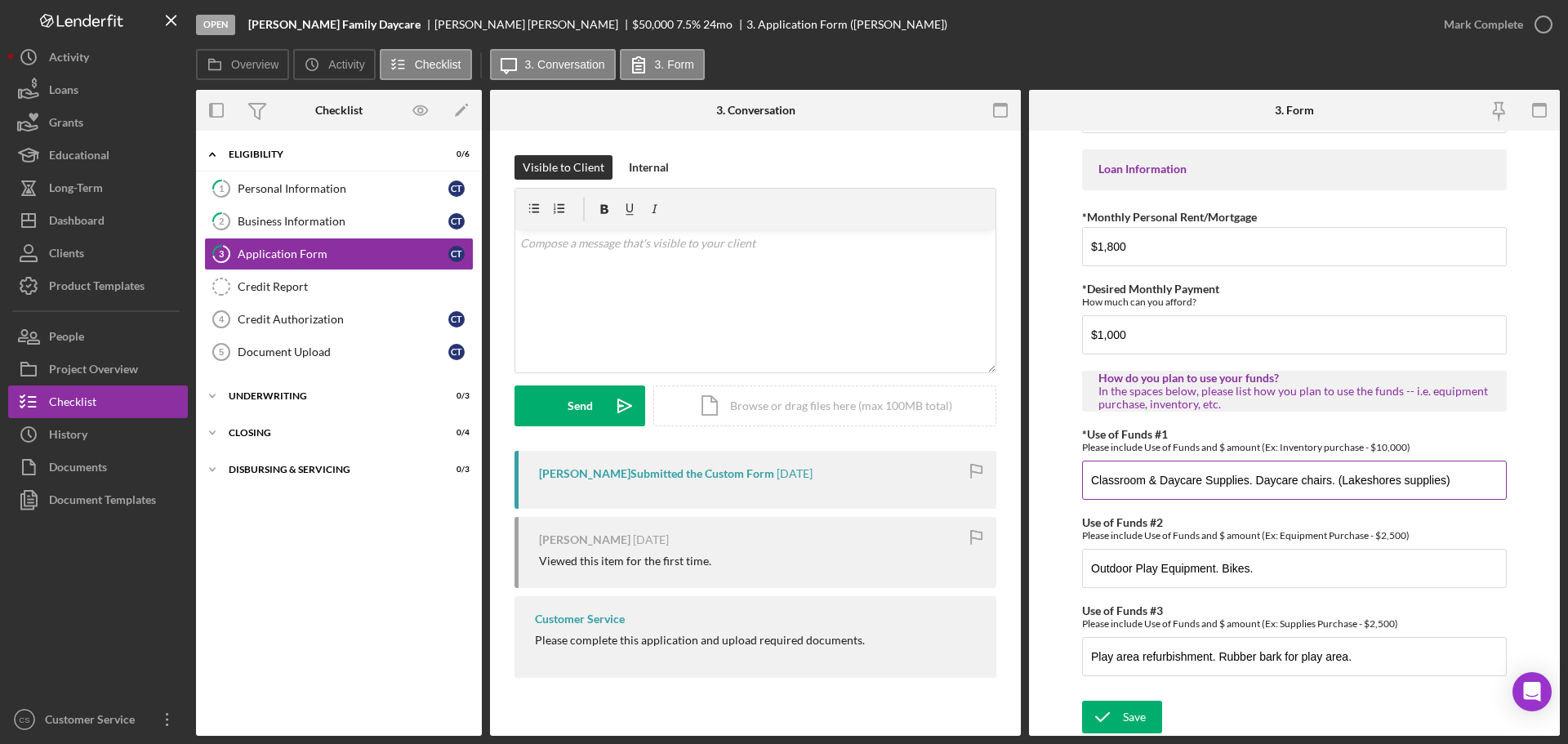
click at [1484, 477] on input "Classroom & Daycare Supplies. Daycare chairs. (Lakeshores supplies)" at bounding box center [1294, 480] width 424 height 40
click at [1365, 565] on input "Outdoor Play Equipment. Bikes." at bounding box center [1294, 568] width 424 height 40
click at [1492, 483] on input "Classroom & Daycare Supplies. Daycare chairs. (Lakeshores supplies) 7000" at bounding box center [1294, 480] width 424 height 40
type input "Classroom & Daycare Supplies. Daycare chairs. (Lakeshores supplies) 4000"
click at [1383, 653] on input "Play area refurbishment. Rubber bark for play area." at bounding box center [1294, 657] width 424 height 40
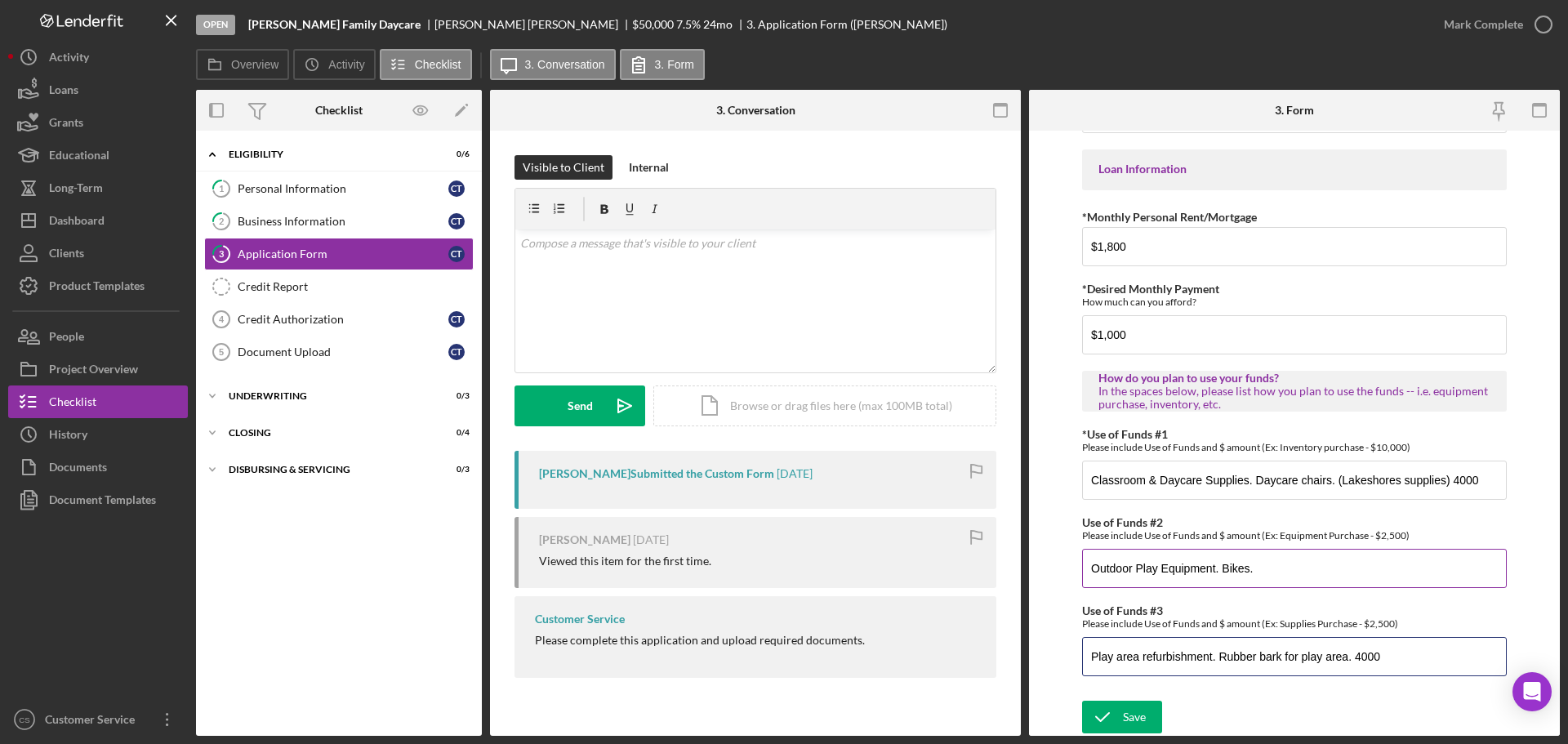
type input "Play area refurbishment. Rubber bark for play area. 4000"
click at [1353, 573] on input "Outdoor Play Equipment. Bikes." at bounding box center [1294, 568] width 424 height 40
type input "Outdoor Play Equipment. Bikes. $7,000"
click at [1361, 656] on input "Play area refurbishment. Rubber bark for play area. 4000" at bounding box center [1294, 657] width 424 height 40
type input "Play area refurbishment. Rubber bark for play area. $4,000"
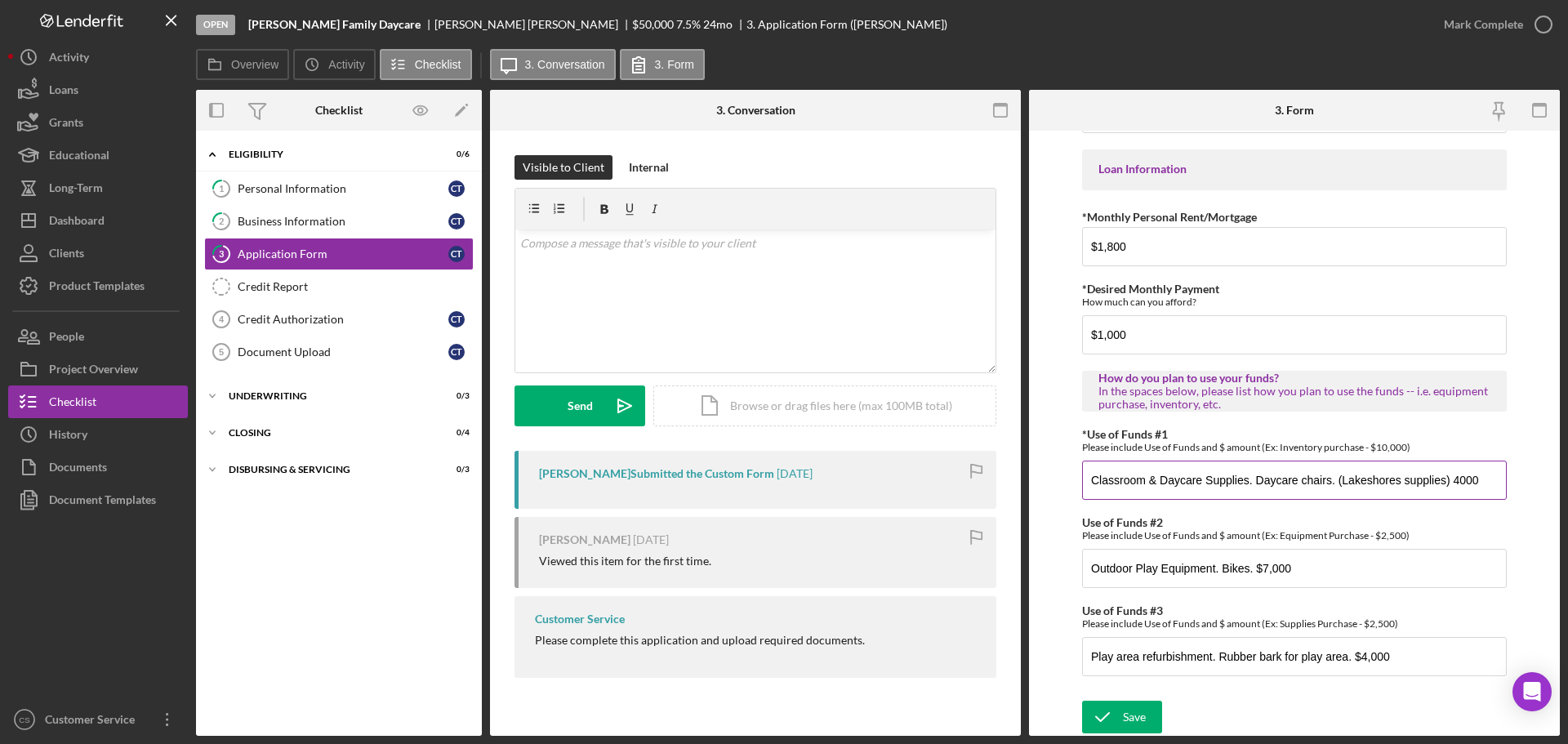
click at [1457, 481] on input "Classroom & Daycare Supplies. Daycare chairs. (Lakeshores supplies) 4000" at bounding box center [1294, 480] width 424 height 40
click at [1456, 481] on input "Classroom & Daycare Supplies. Daycare chairs. (Lakeshores supplies) 4000" at bounding box center [1294, 480] width 424 height 40
click at [1455, 481] on input "Classroom & Daycare Supplies. Daycare chairs. (Lakeshores supplies) 4000" at bounding box center [1294, 480] width 424 height 40
click at [1452, 484] on input "Classroom & Daycare Supplies. Daycare chairs. (Lakeshores supplies) 4000" at bounding box center [1294, 480] width 424 height 40
type input "Classroom & Daycare Supplies. Daycare chairs. (Lakeshores supplies) $4,000"
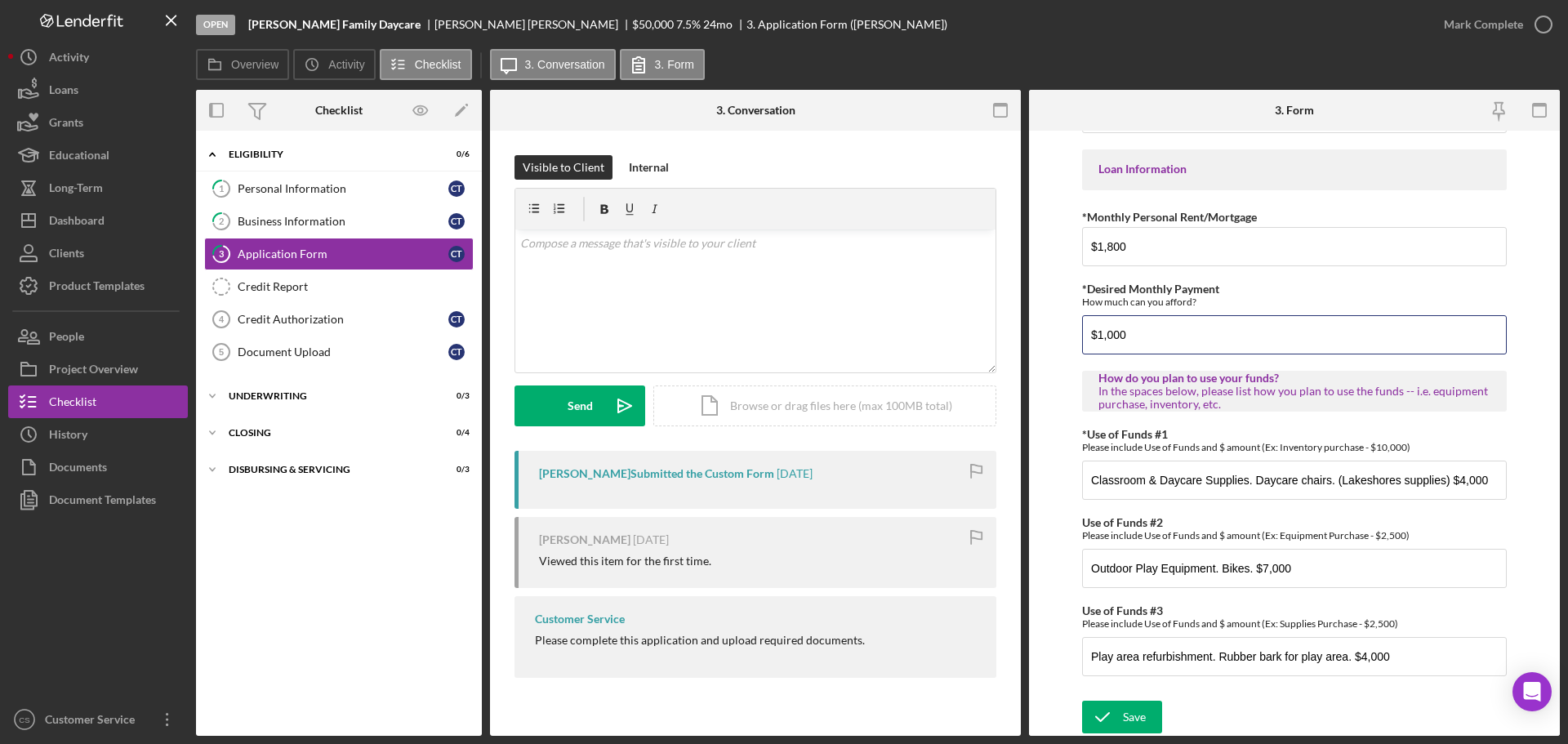
drag, startPoint x: 1166, startPoint y: 334, endPoint x: 1044, endPoint y: 328, distance: 122.1
click at [1044, 328] on form "*Applicant Personal Phone Number [PHONE_NUMBER] *How did you hear about us? Nam…" at bounding box center [1295, 434] width 531 height 605
type input "$500"
click at [129, 367] on div "Project Overview" at bounding box center [93, 372] width 89 height 37
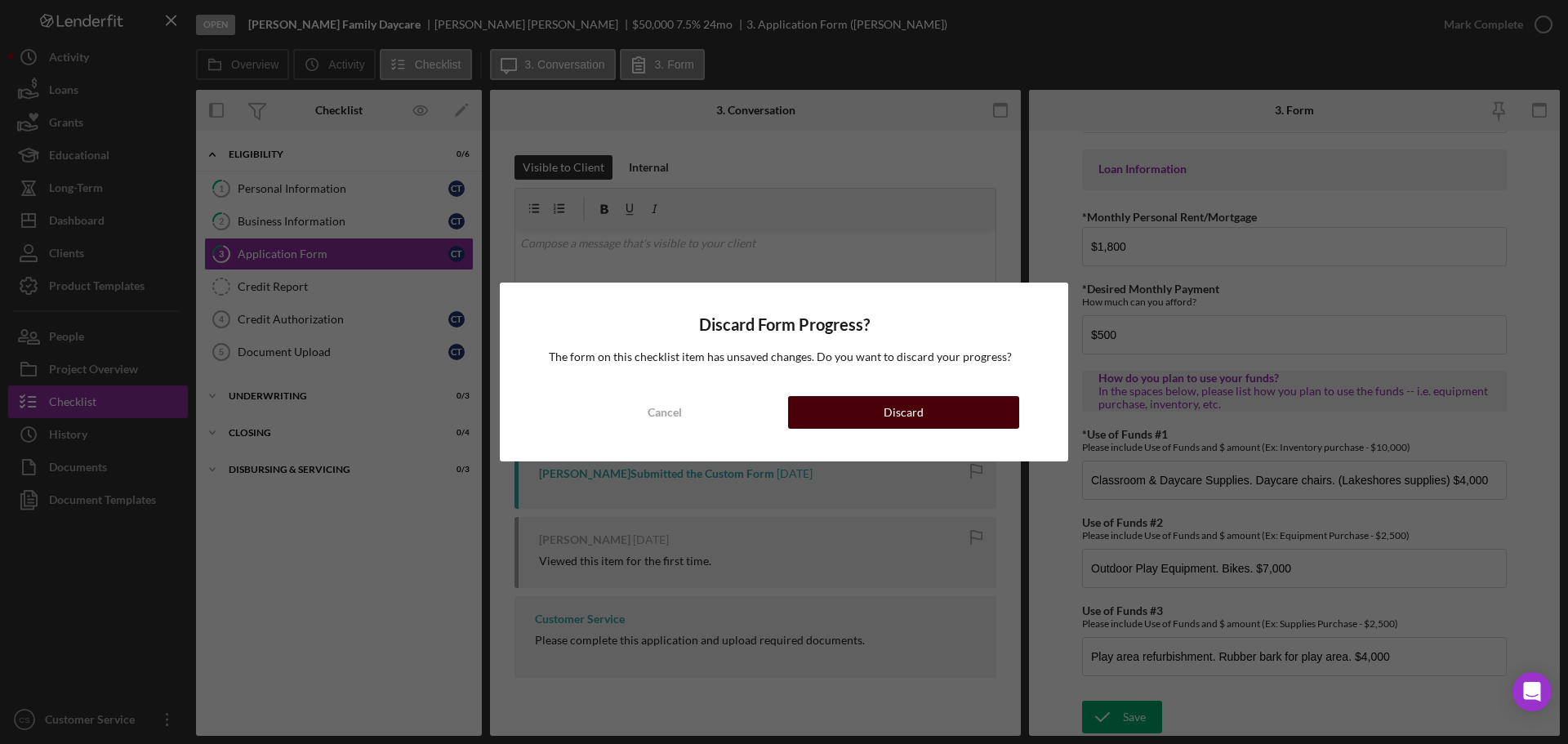
click at [938, 414] on button "Discard" at bounding box center [903, 412] width 231 height 33
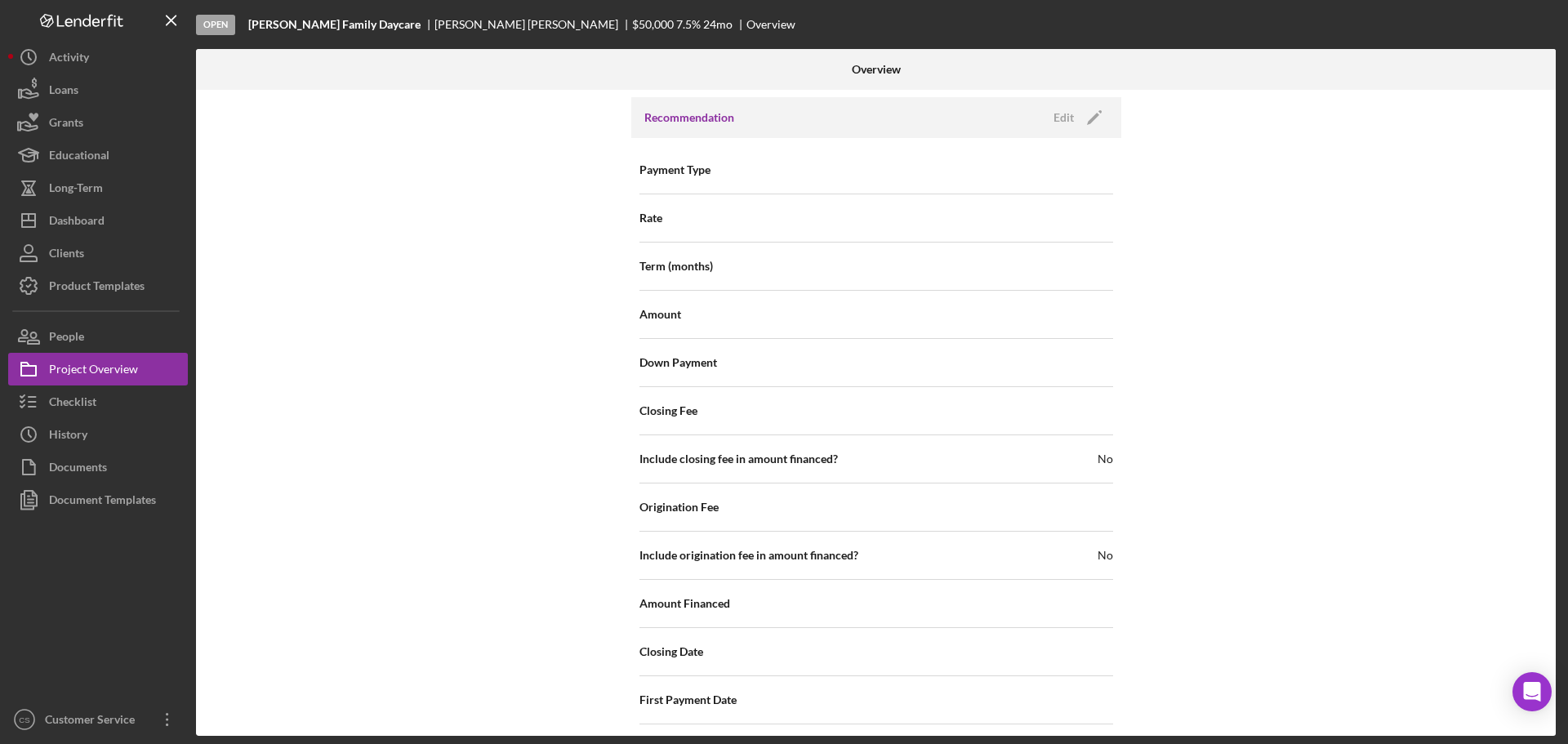
scroll to position [1594, 0]
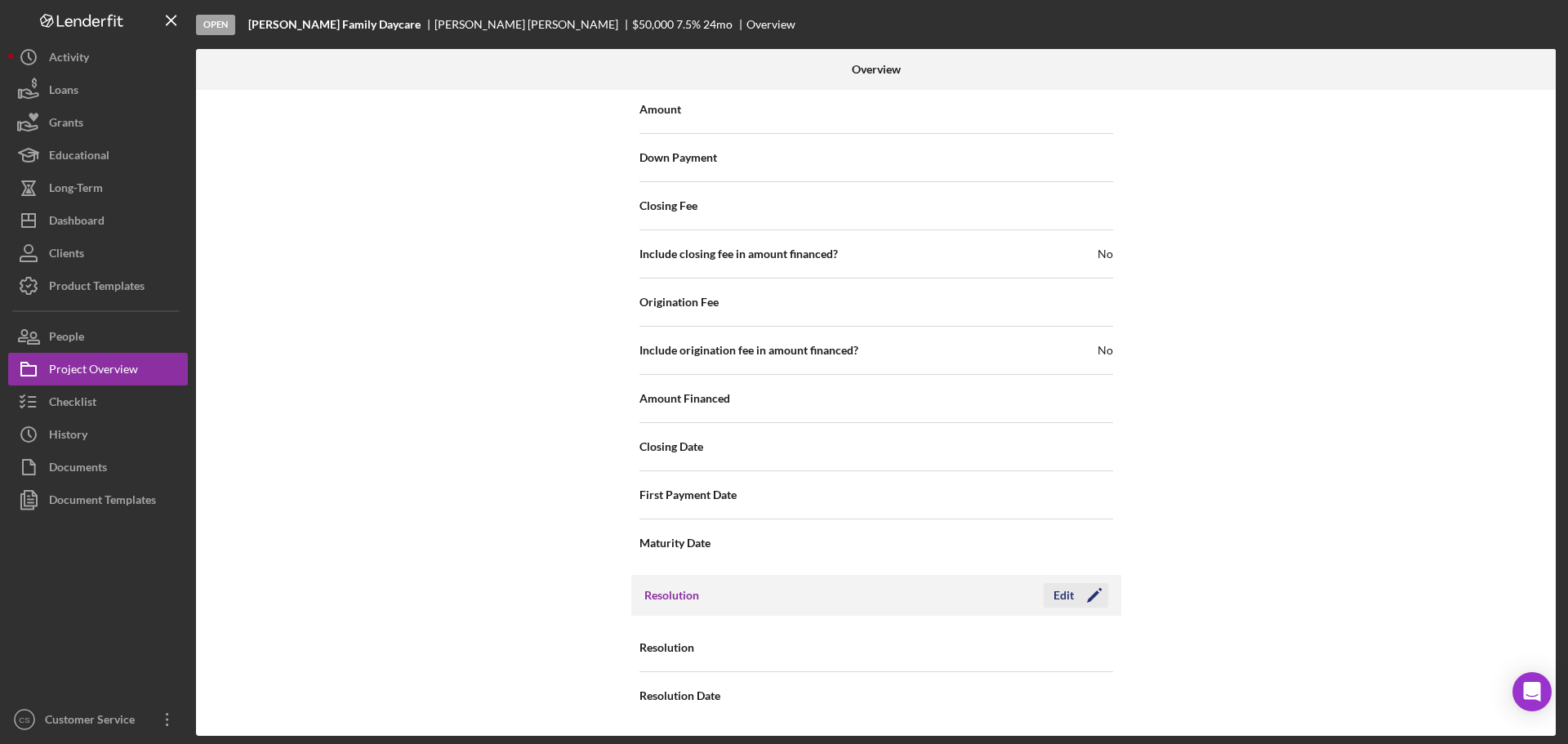
click at [1076, 588] on icon "Icon/Edit" at bounding box center [1094, 595] width 41 height 41
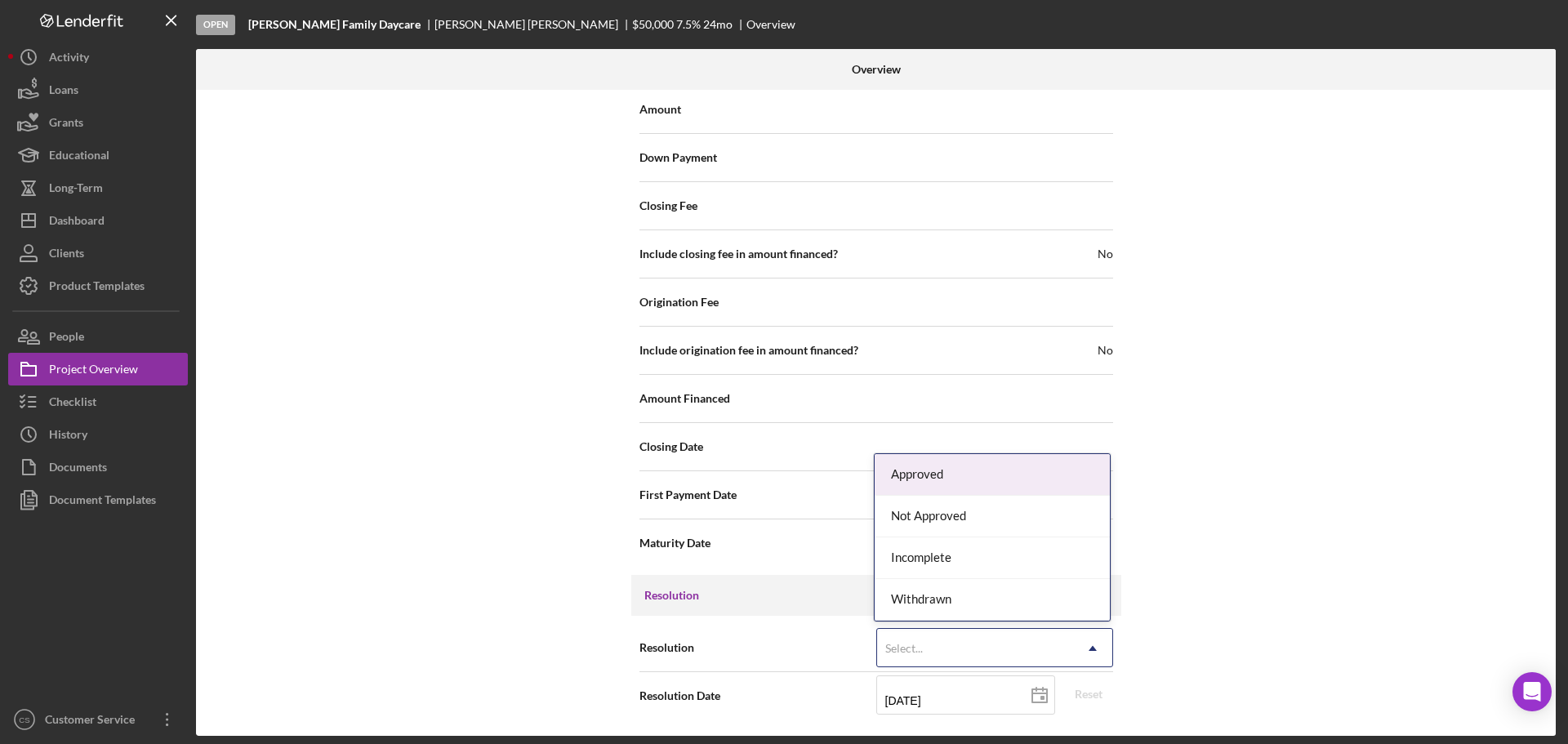
click at [986, 648] on div "Select..." at bounding box center [975, 648] width 196 height 38
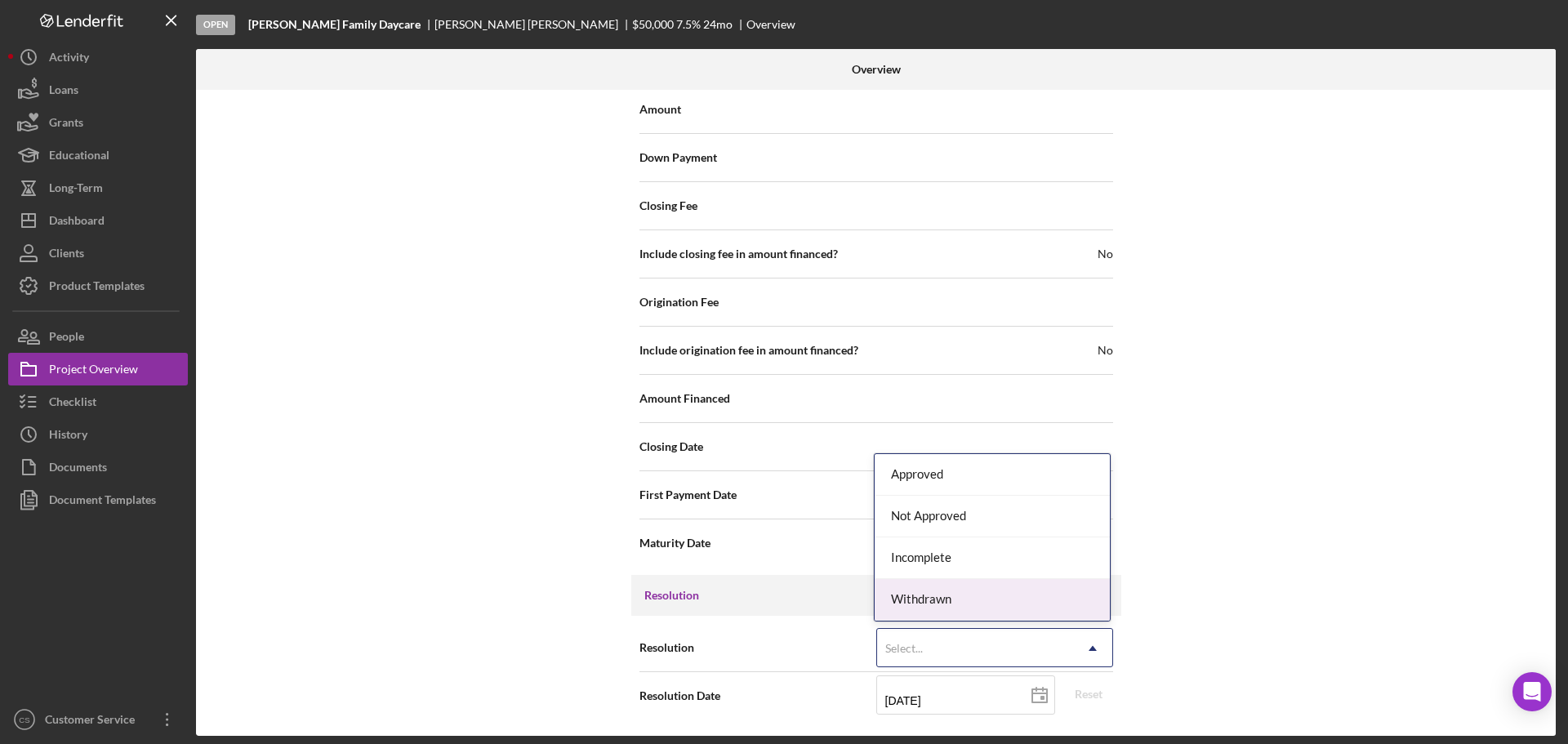
click at [946, 596] on div "Withdrawn" at bounding box center [992, 600] width 235 height 42
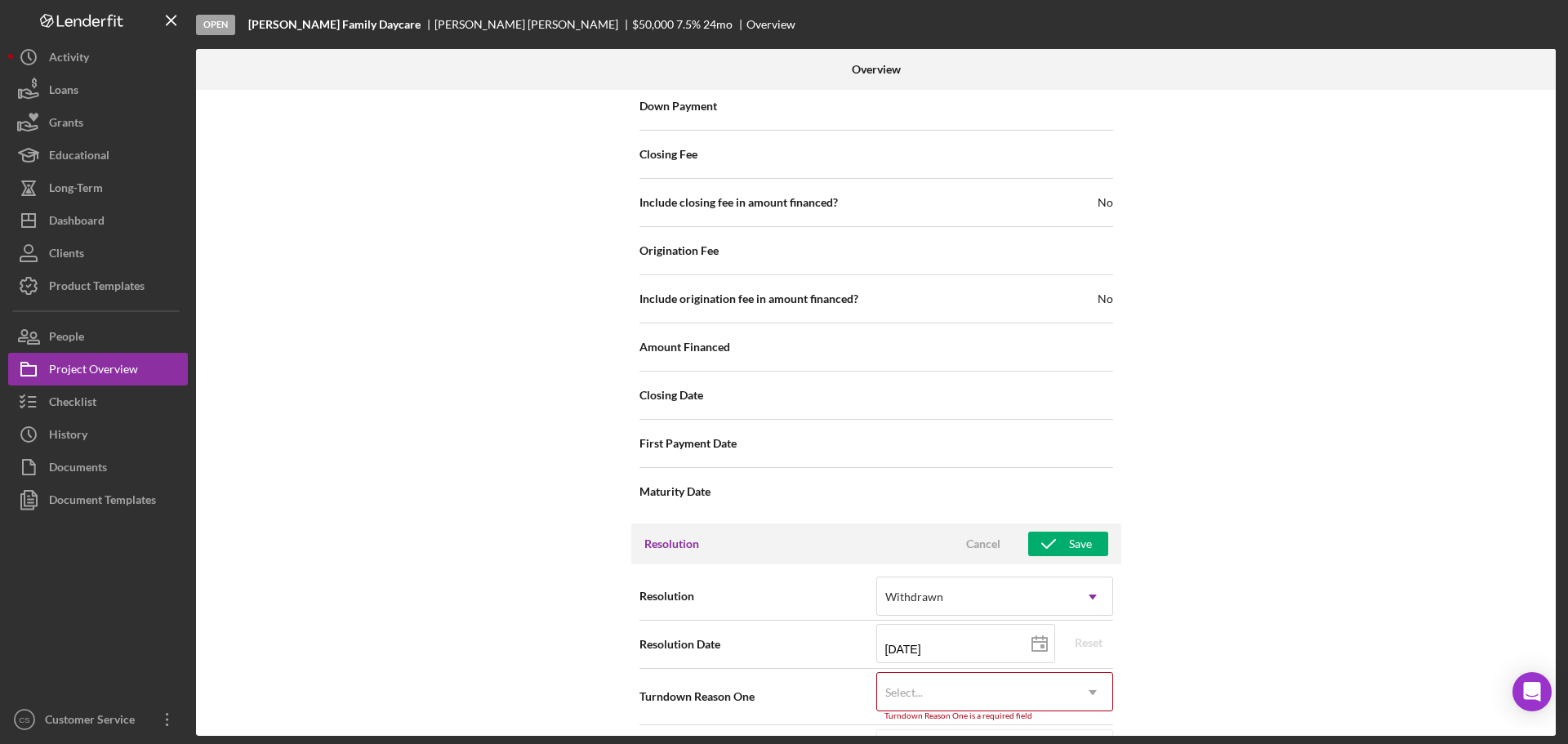
scroll to position [1699, 0]
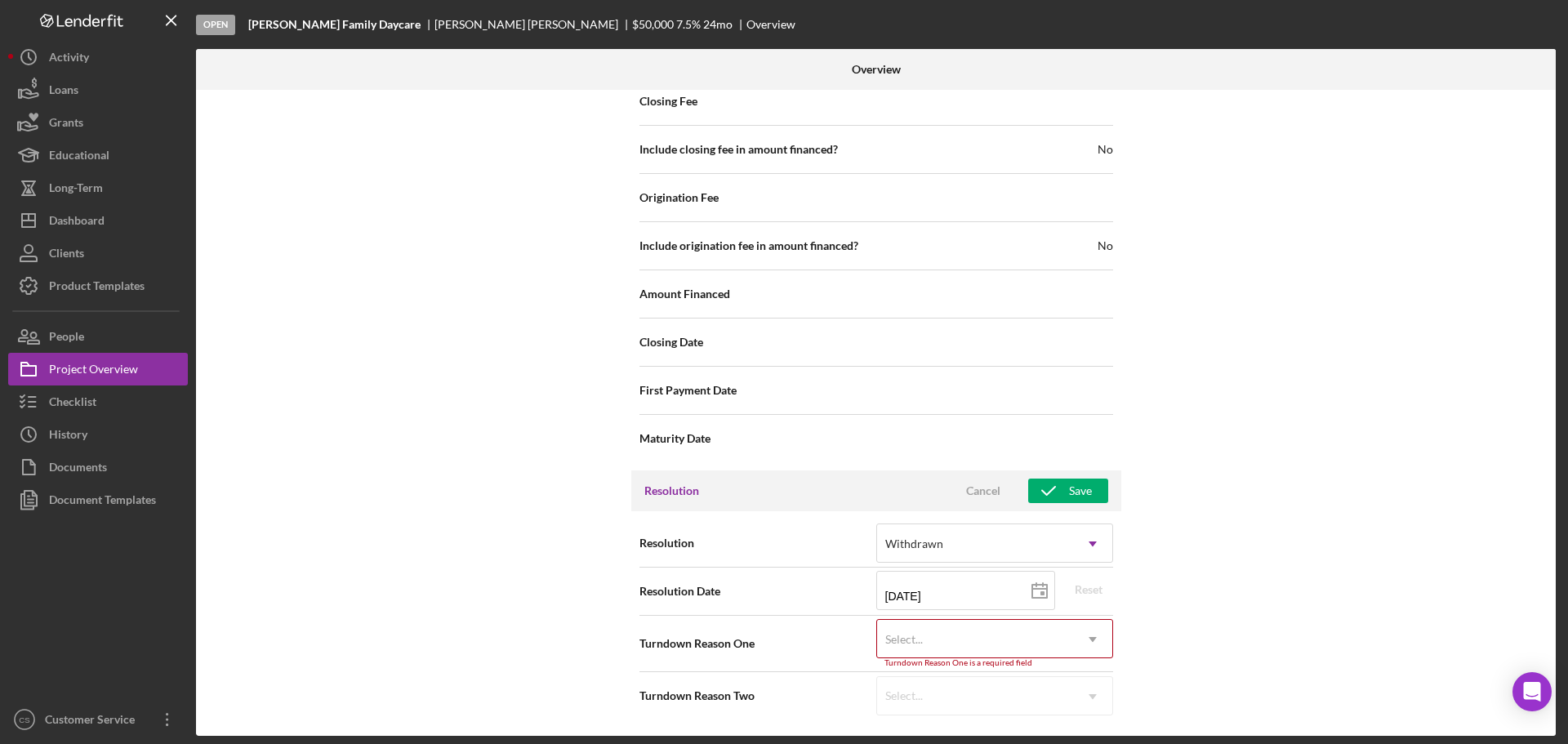
click at [962, 647] on div "Select..." at bounding box center [975, 640] width 196 height 38
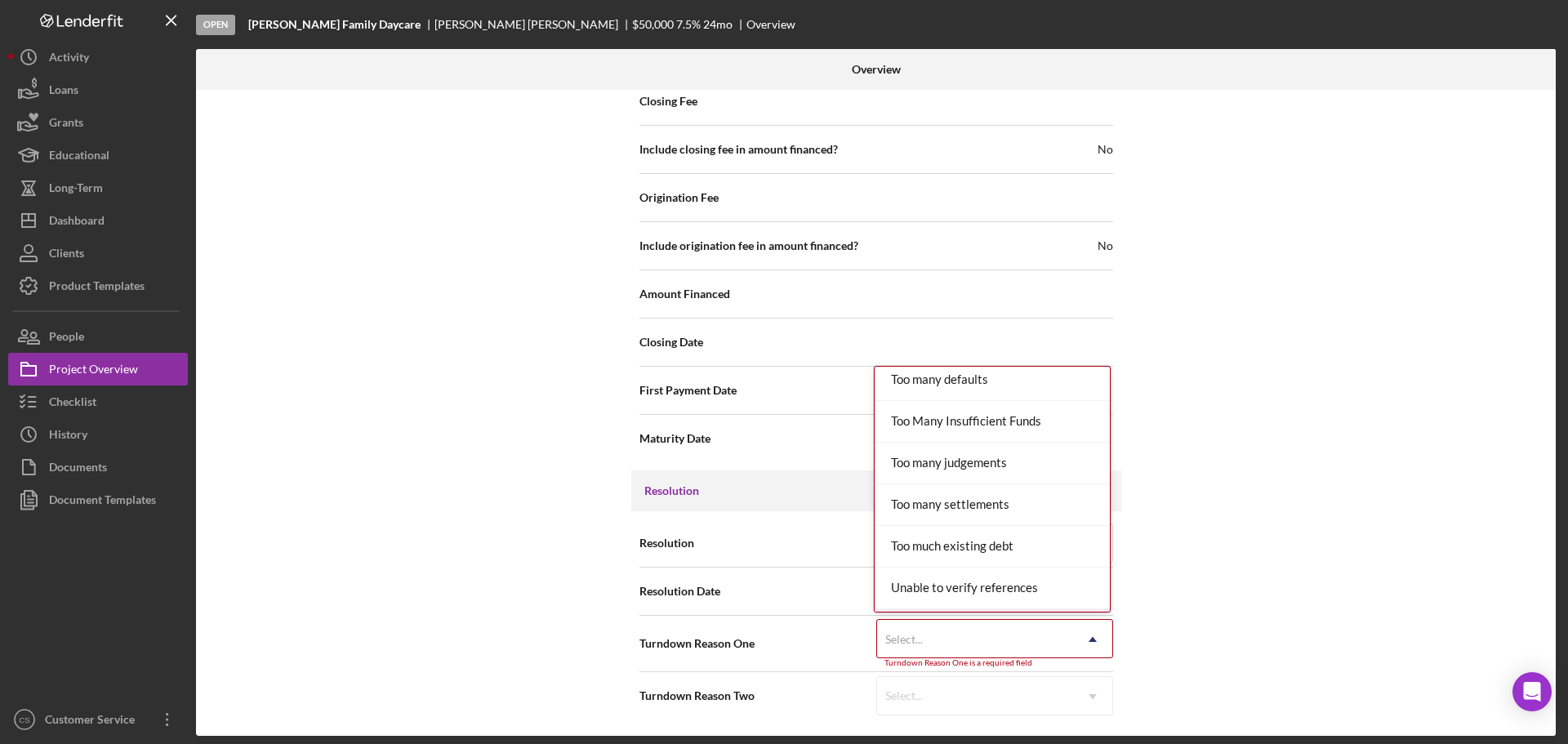
scroll to position [1797, 0]
click at [979, 594] on div "Wrong product" at bounding box center [992, 591] width 235 height 42
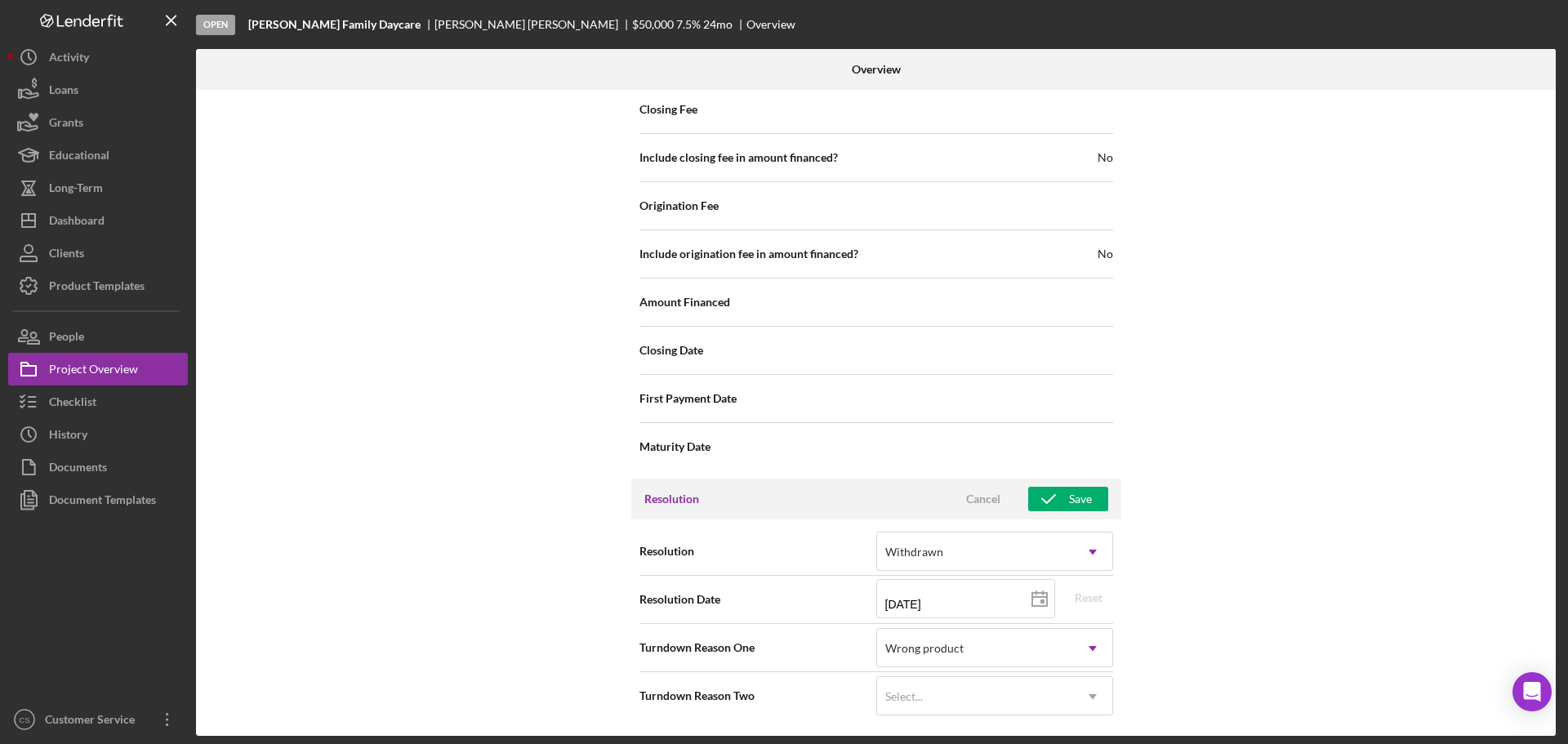
scroll to position [1691, 0]
click at [1069, 499] on div "Save" at bounding box center [1080, 499] width 23 height 24
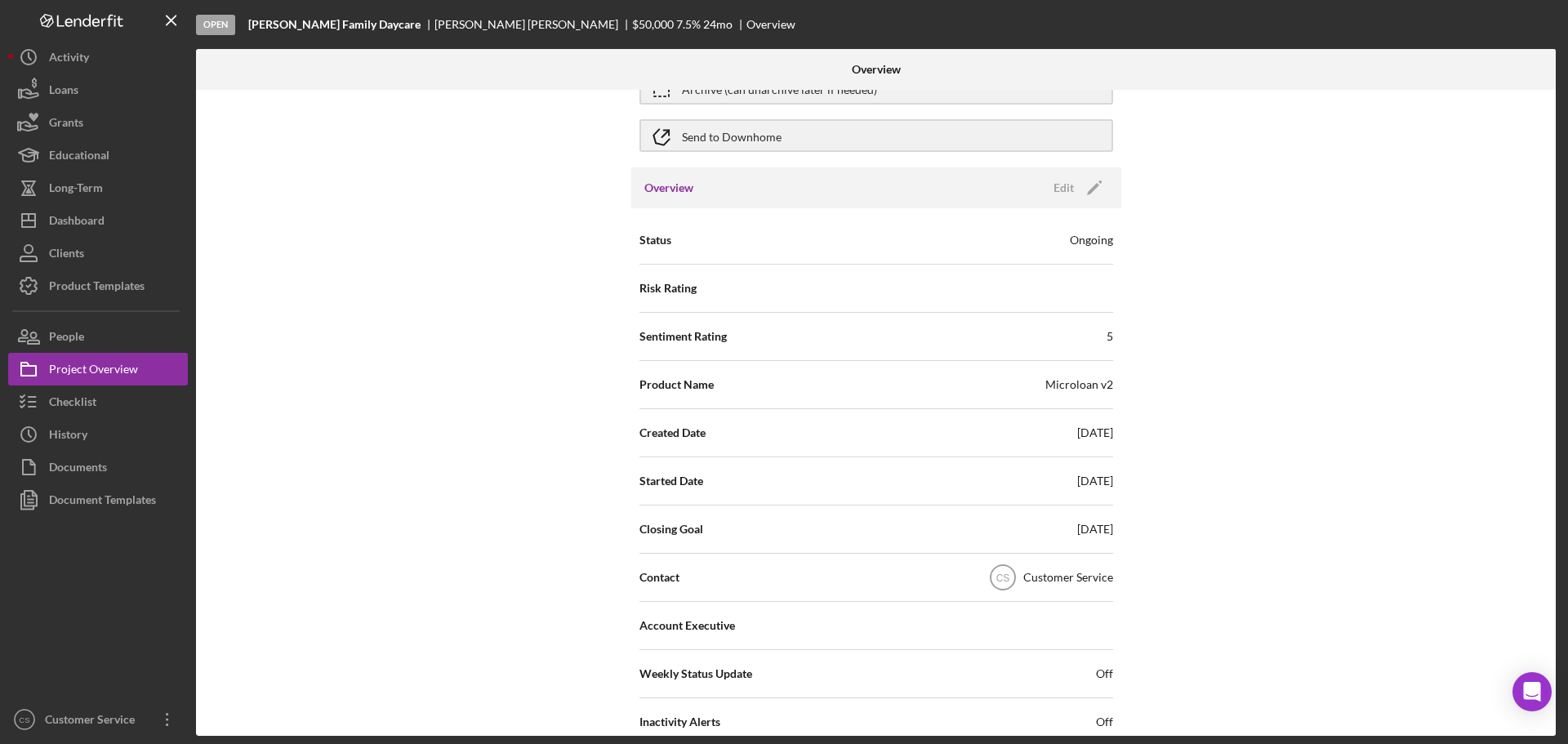
scroll to position [0, 0]
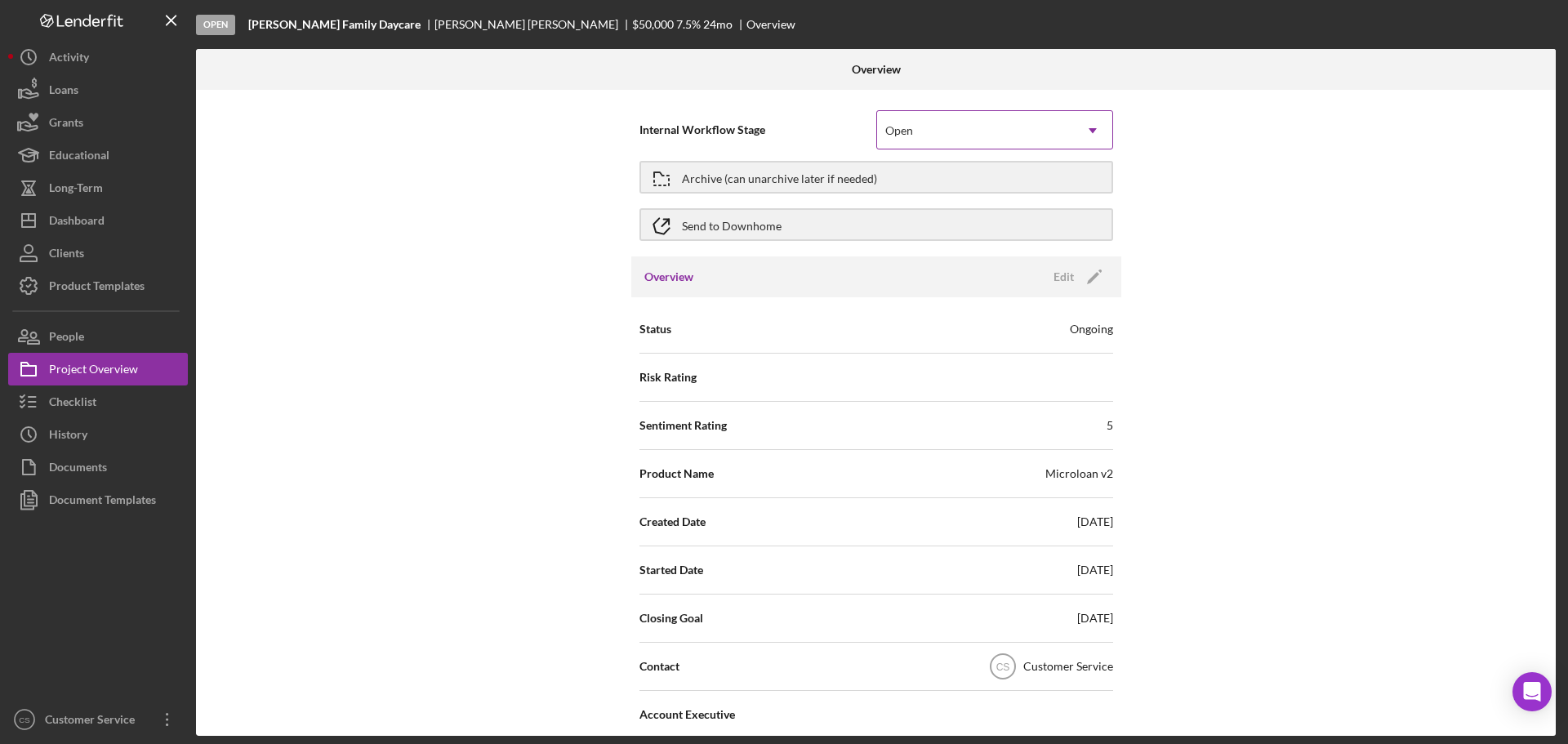
click at [1088, 135] on icon "Icon/Dropdown Arrow" at bounding box center [1092, 130] width 39 height 40
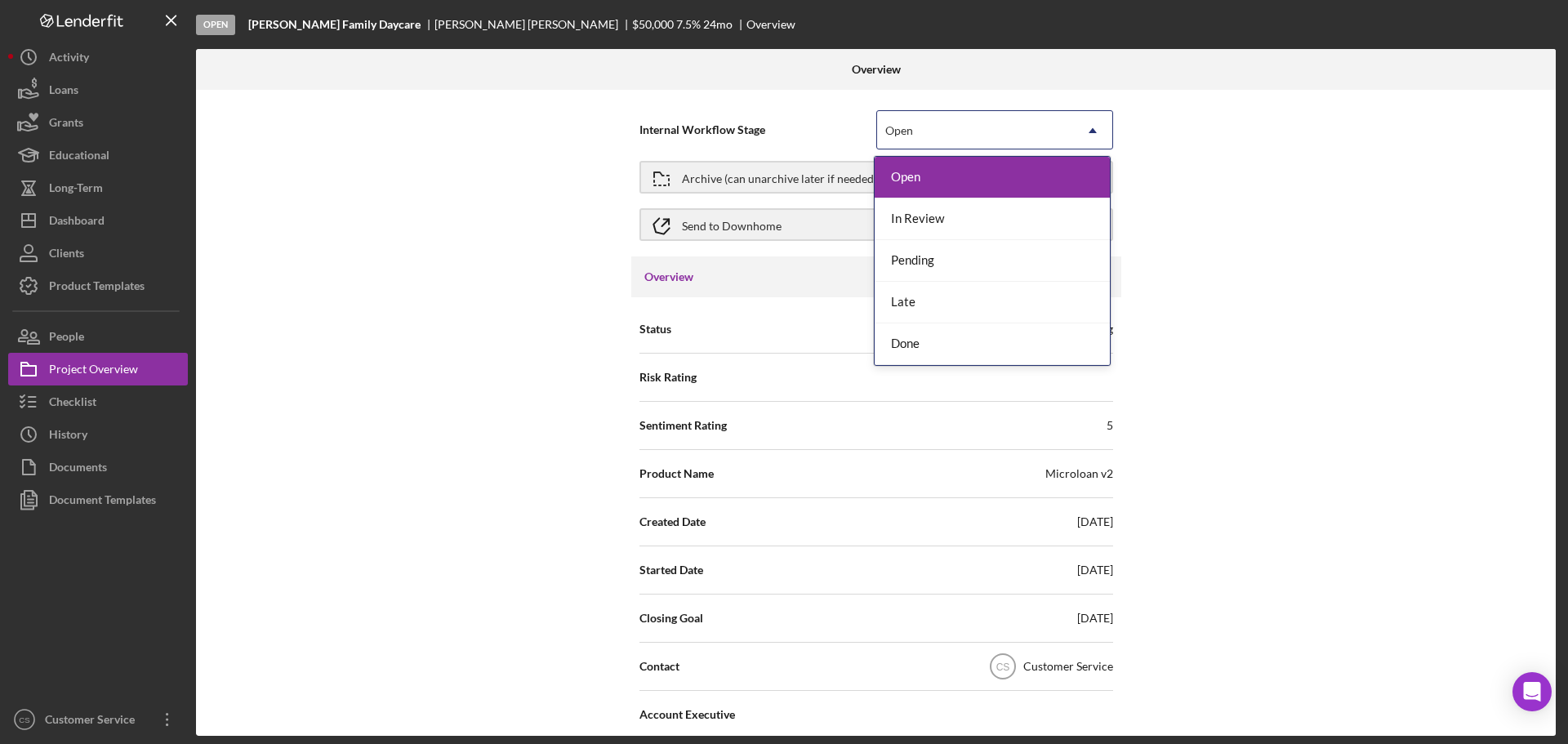
click at [1180, 140] on div "Internal Workflow Stage 5 results available. Use Up and Down to choose options,…" at bounding box center [876, 413] width 1360 height 646
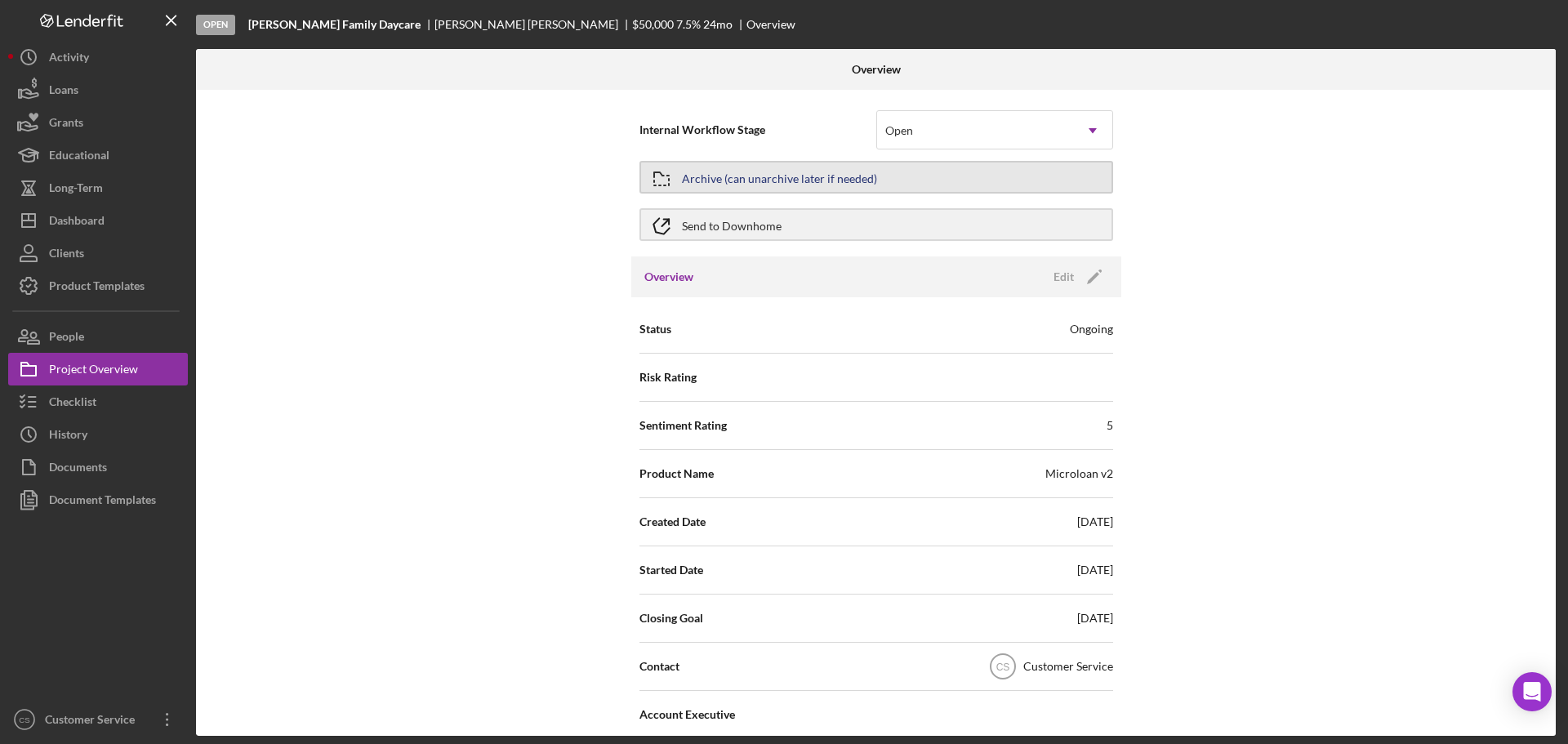
click at [878, 181] on button "Archive (can unarchive later if needed)" at bounding box center [876, 177] width 474 height 33
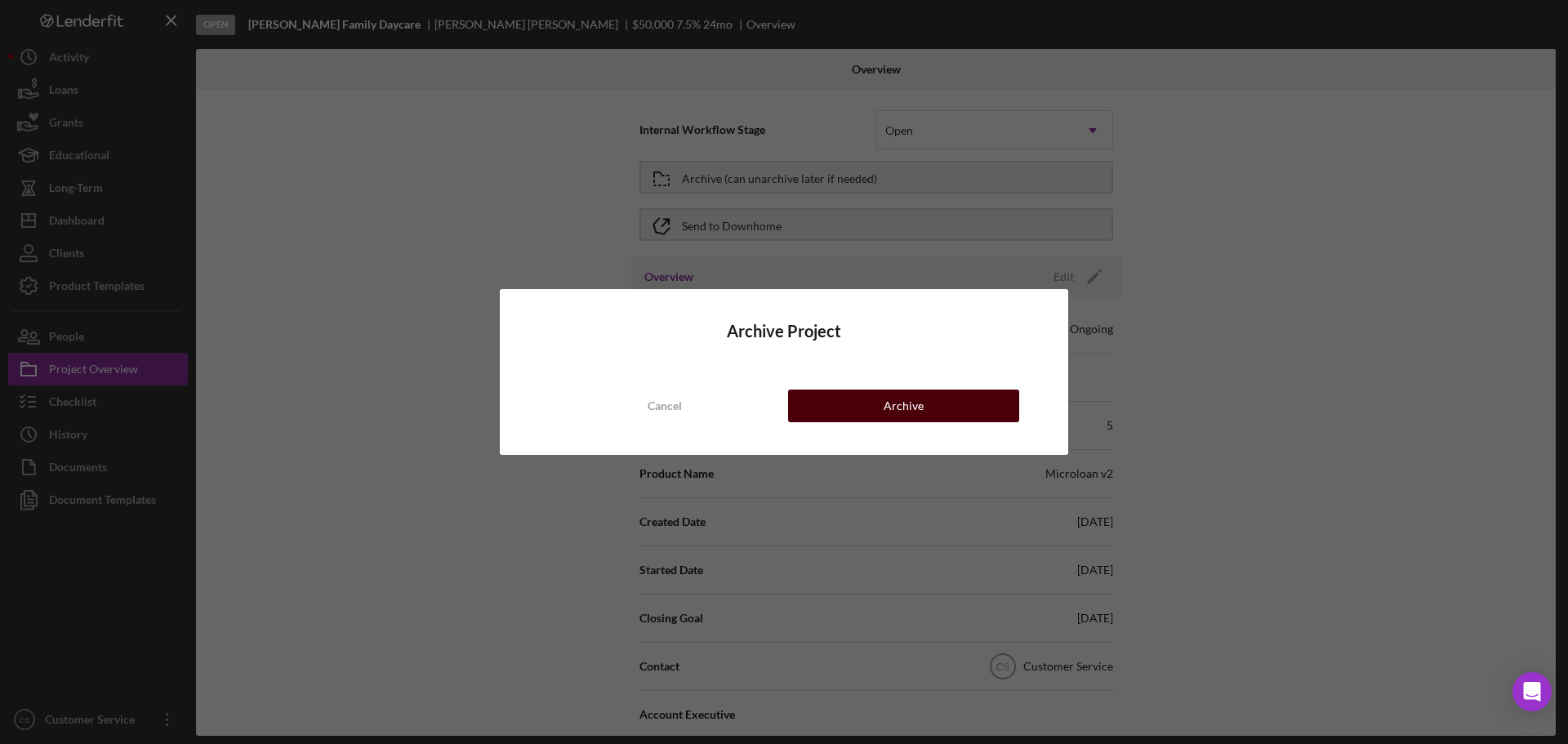
click at [892, 405] on div "Archive" at bounding box center [904, 406] width 40 height 33
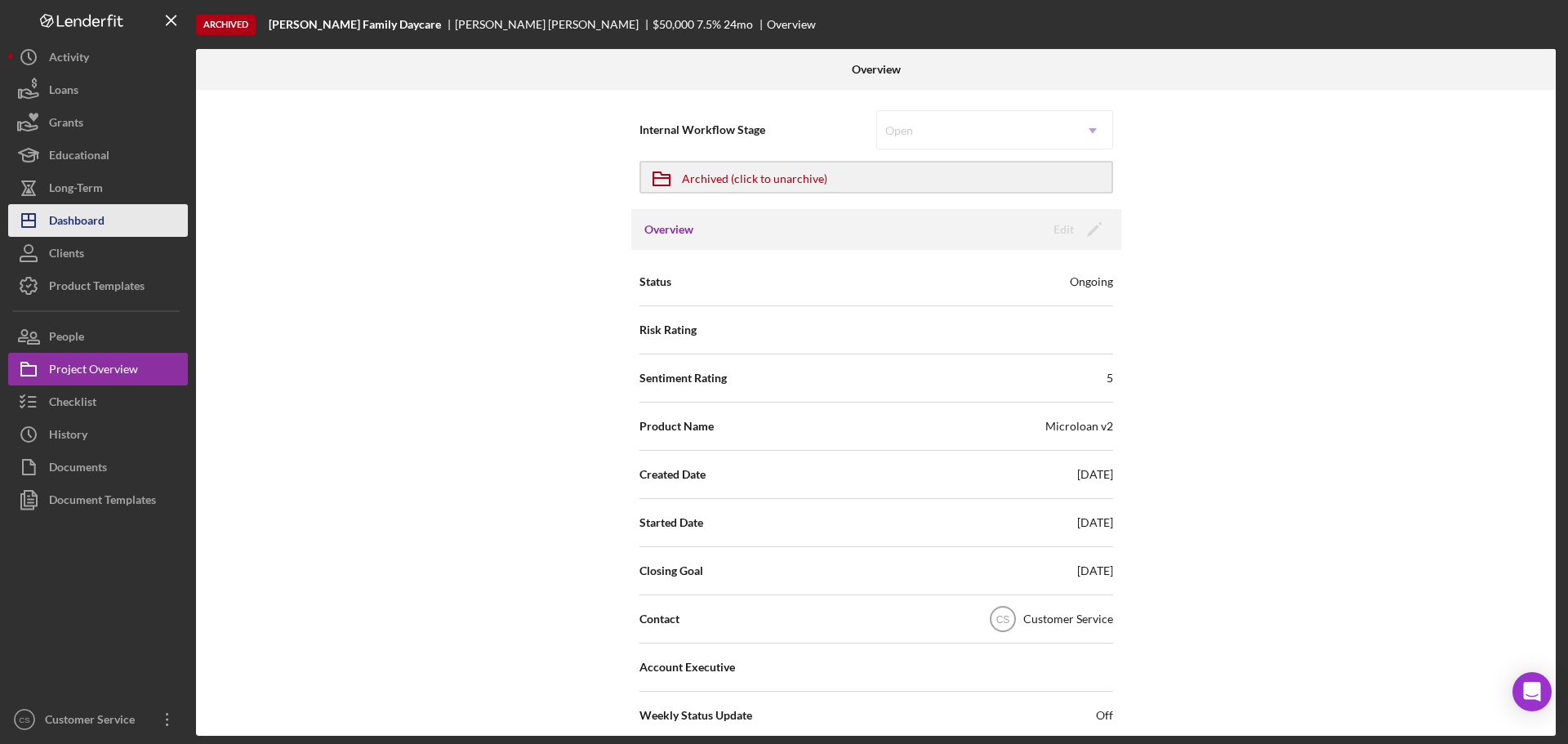
click at [124, 225] on button "Icon/Dashboard Dashboard" at bounding box center [98, 220] width 180 height 33
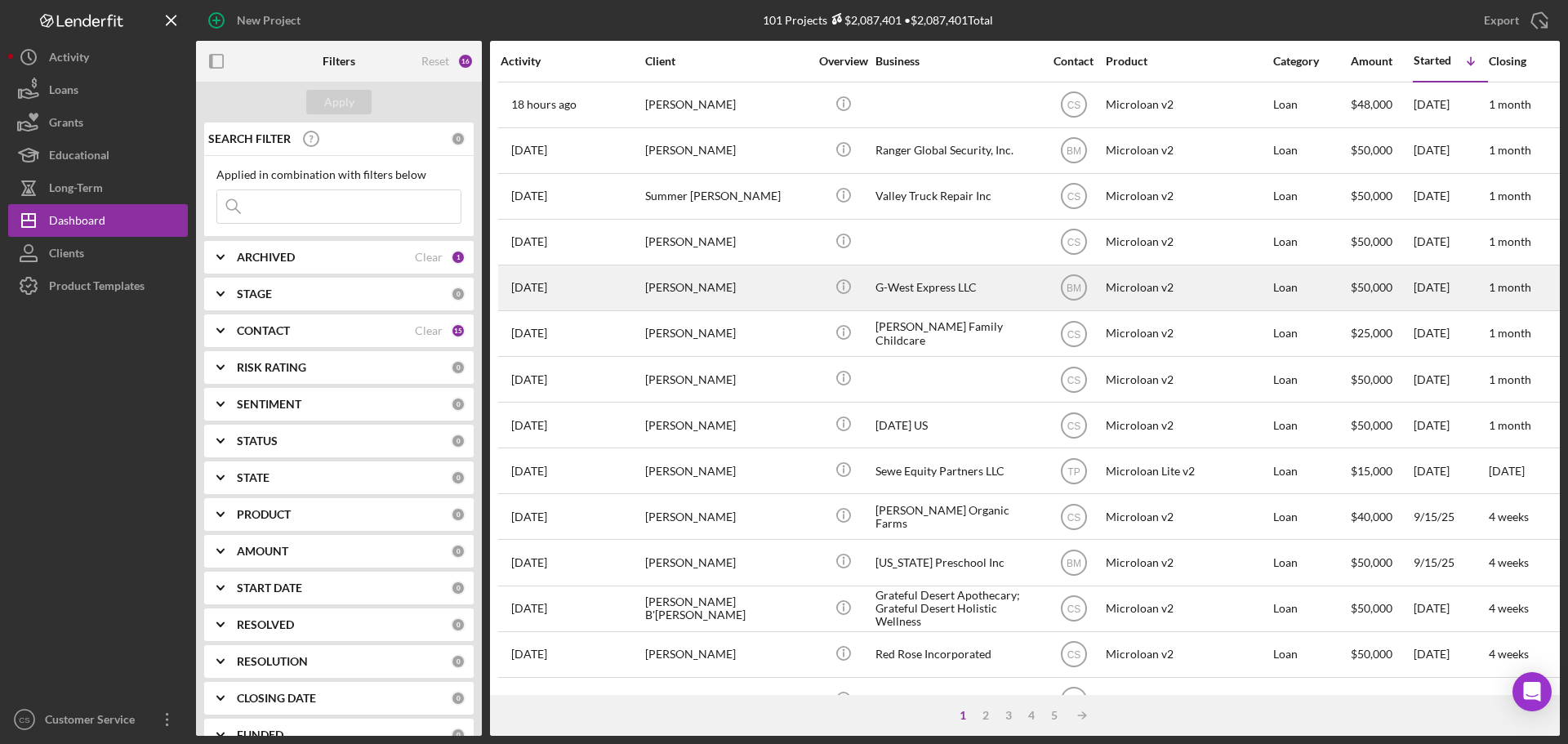
click at [763, 296] on div "[PERSON_NAME]" at bounding box center [727, 288] width 163 height 44
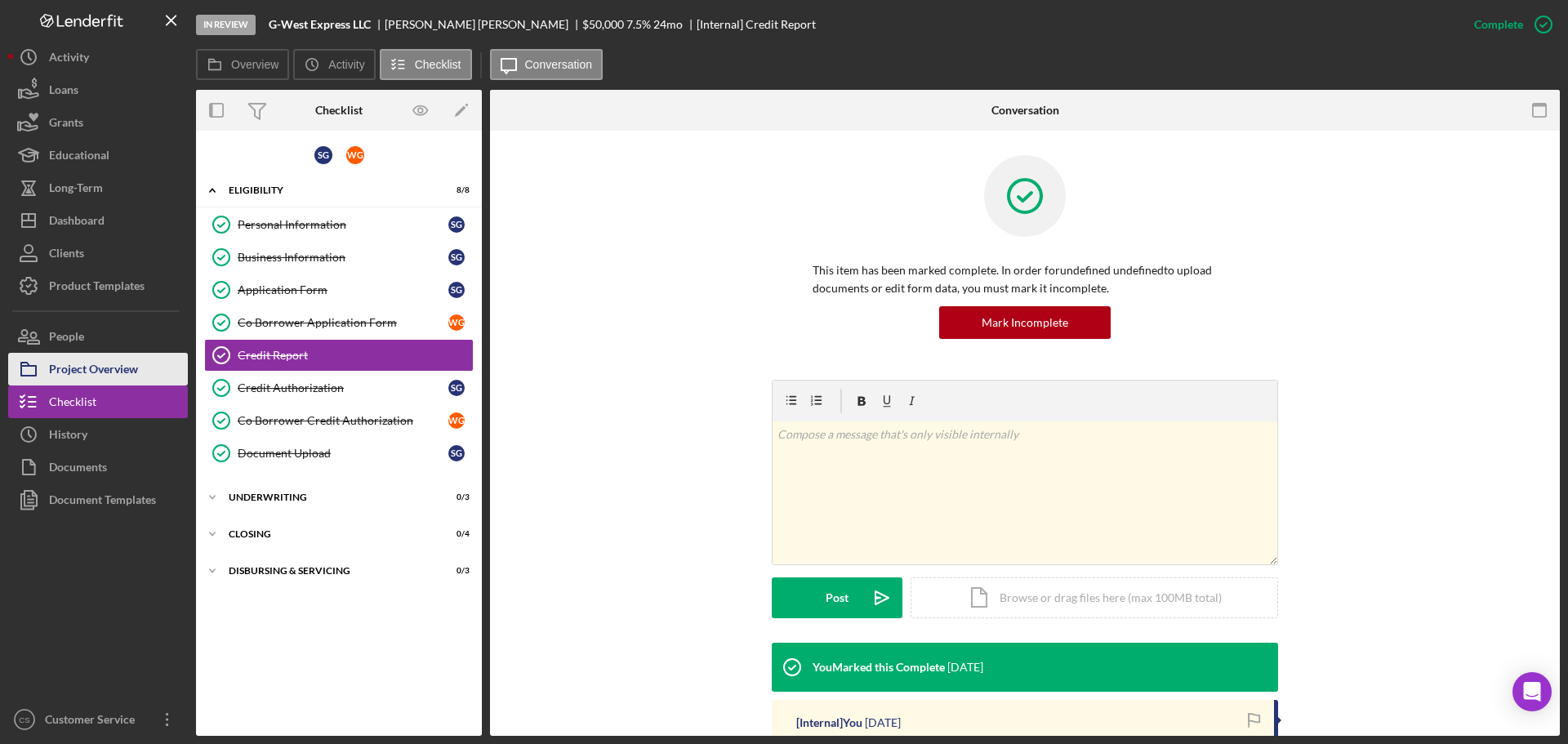
click at [87, 367] on div "Project Overview" at bounding box center [93, 372] width 89 height 37
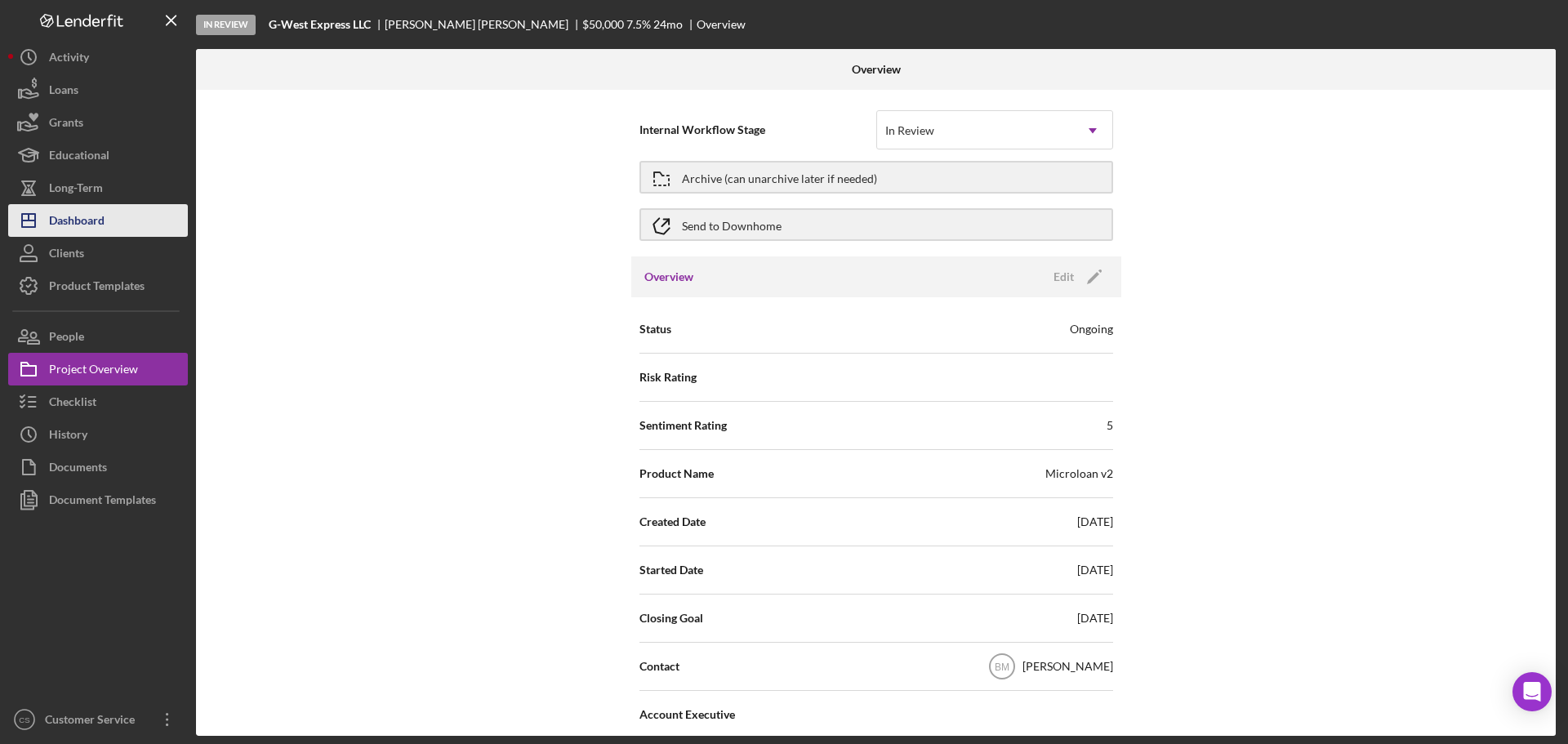
click at [84, 222] on div "Dashboard" at bounding box center [76, 223] width 55 height 37
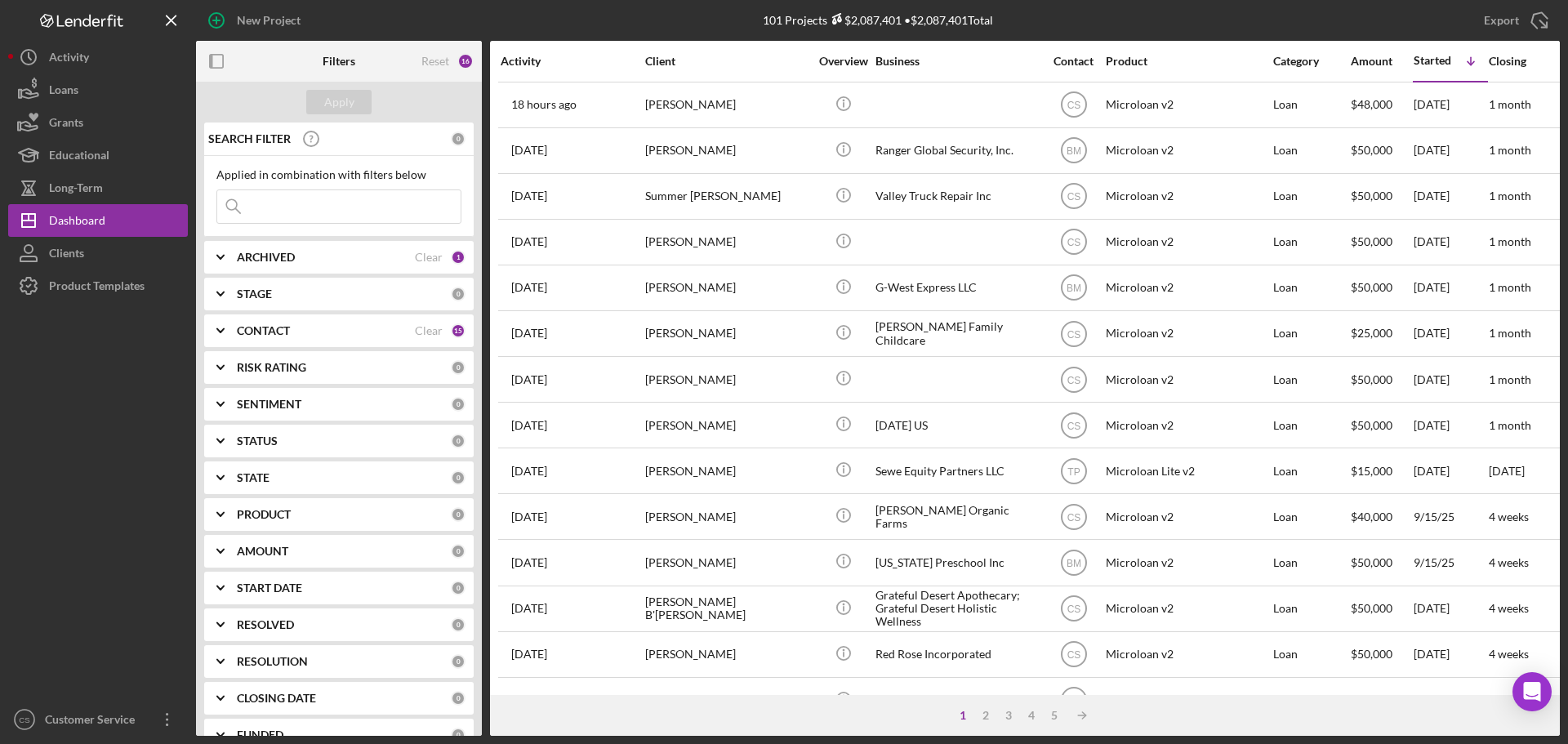
click at [573, 26] on div "New Project" at bounding box center [423, 20] width 455 height 41
